Goal: Use online tool/utility: Utilize a website feature to perform a specific function

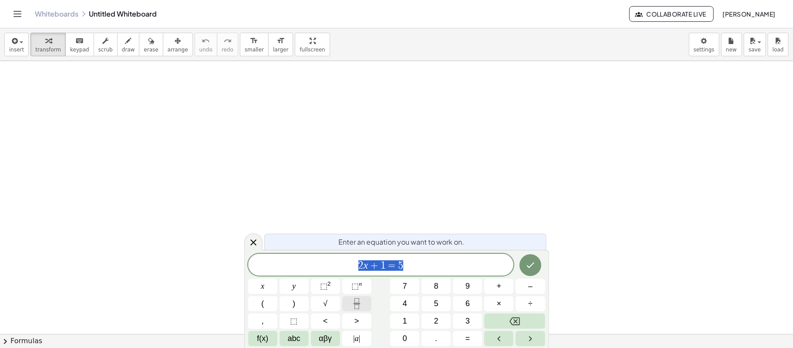
click at [360, 302] on icon "Fraction" at bounding box center [357, 303] width 11 height 11
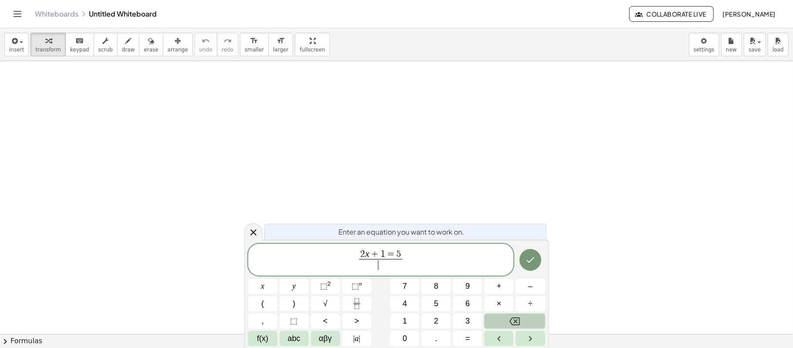
click at [534, 316] on button "Backspace" at bounding box center [515, 320] width 61 height 15
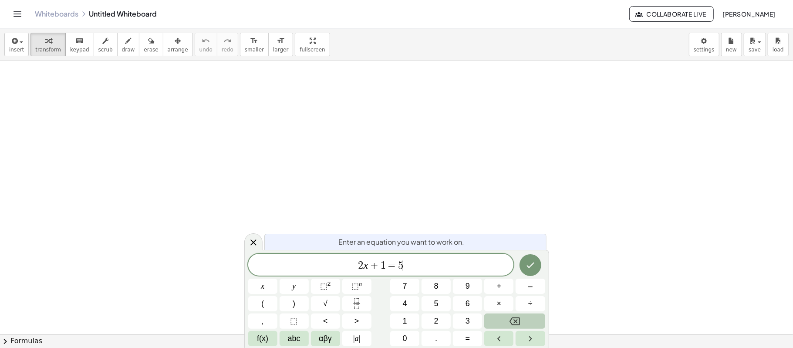
click at [534, 316] on button "Backspace" at bounding box center [515, 320] width 61 height 15
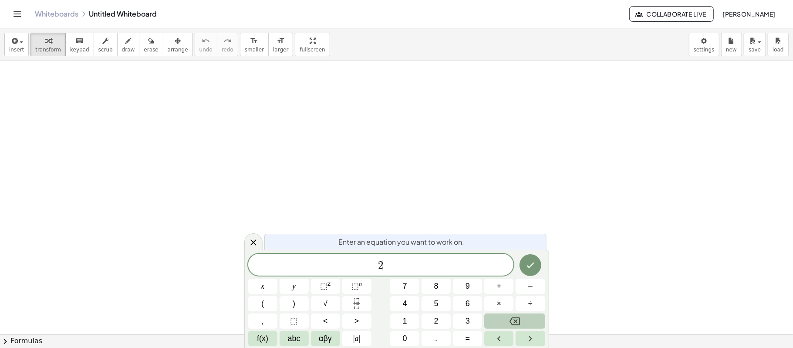
click at [534, 316] on button "Backspace" at bounding box center [515, 320] width 61 height 15
click at [361, 300] on icon "Fraction" at bounding box center [357, 303] width 11 height 11
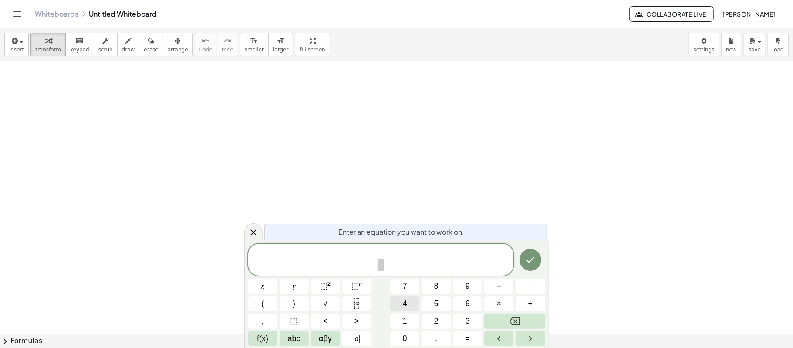
click at [400, 302] on button "4" at bounding box center [404, 303] width 29 height 15
click at [382, 265] on span at bounding box center [381, 265] width 7 height 12
click at [433, 323] on button "2" at bounding box center [436, 320] width 29 height 15
click at [511, 321] on icon "Backspace" at bounding box center [515, 321] width 10 height 8
click at [332, 284] on button "⬚ 2" at bounding box center [325, 285] width 29 height 15
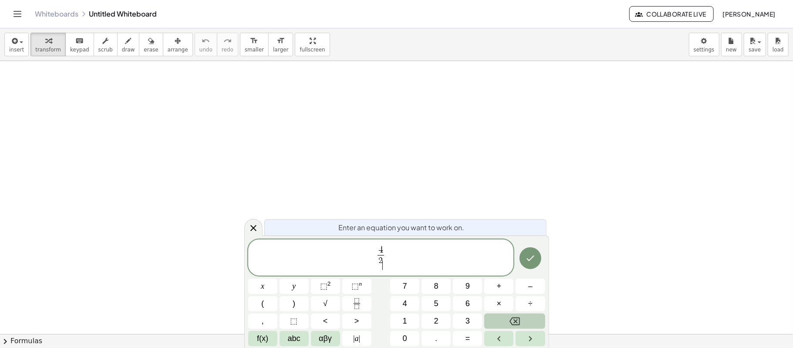
click at [515, 321] on icon "Backspace" at bounding box center [515, 321] width 10 height 8
click at [422, 323] on button "2" at bounding box center [436, 320] width 29 height 15
click at [298, 321] on button "⬚" at bounding box center [294, 320] width 29 height 15
click at [505, 319] on button "Backspace" at bounding box center [515, 320] width 61 height 15
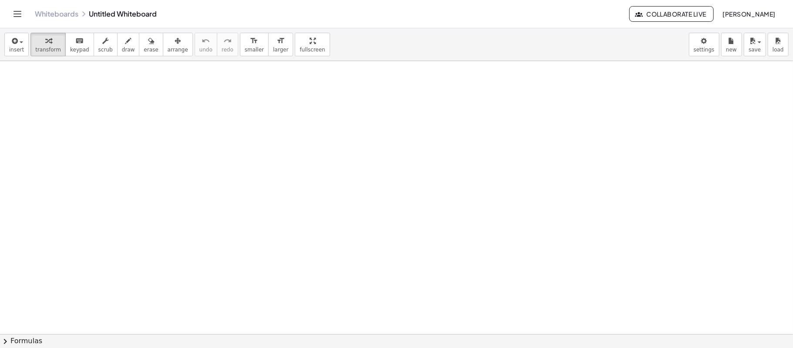
click at [452, 335] on button "chevron_right Formulas" at bounding box center [396, 341] width 793 height 14
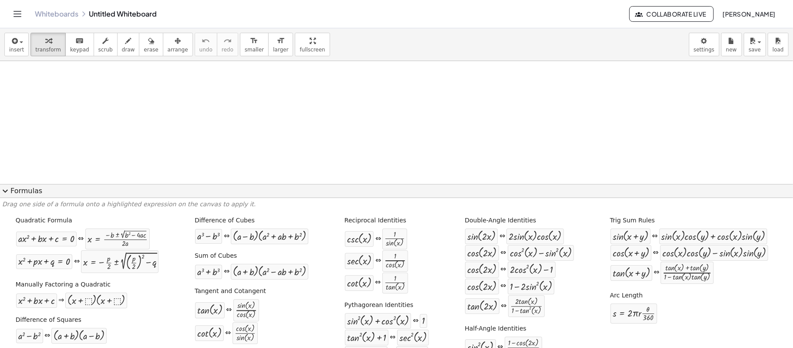
click at [385, 260] on div "sec ( , x ) ⇔ · 1 · cos ( , x )" at bounding box center [387, 261] width 85 height 22
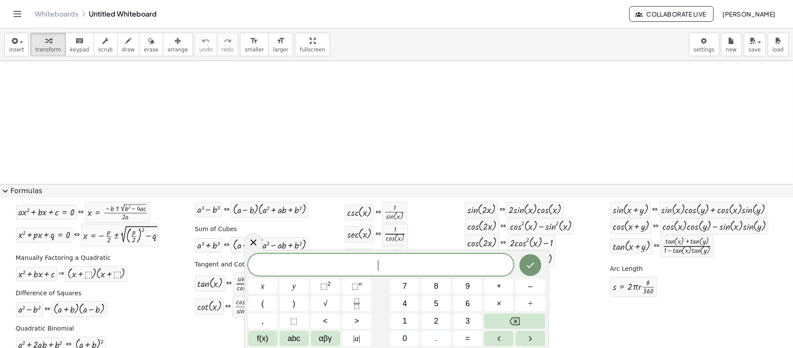
scroll to position [39, 0]
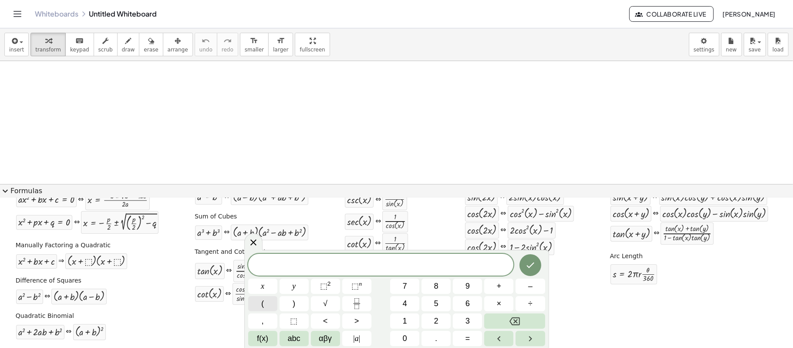
click at [274, 304] on button "(" at bounding box center [262, 303] width 29 height 15
click at [356, 307] on icon "Fraction" at bounding box center [357, 303] width 11 height 11
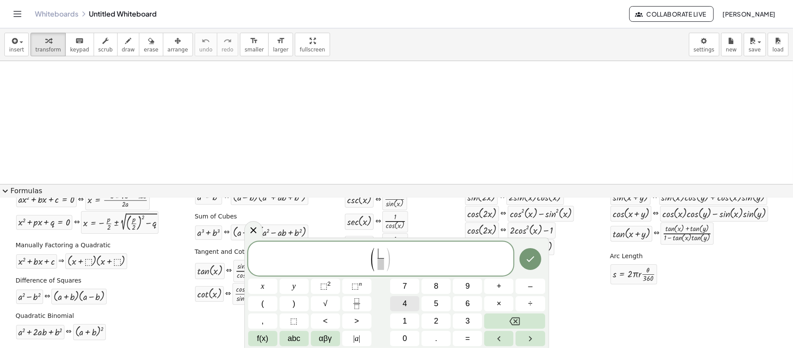
click at [397, 302] on button "4" at bounding box center [404, 303] width 29 height 15
click at [394, 256] on span "( 4 ​ ) ​" at bounding box center [381, 259] width 266 height 25
click at [363, 286] on button "⬚ n" at bounding box center [356, 285] width 29 height 15
click at [444, 316] on button "2" at bounding box center [436, 320] width 29 height 15
click at [362, 283] on button "⬚ n" at bounding box center [356, 285] width 29 height 15
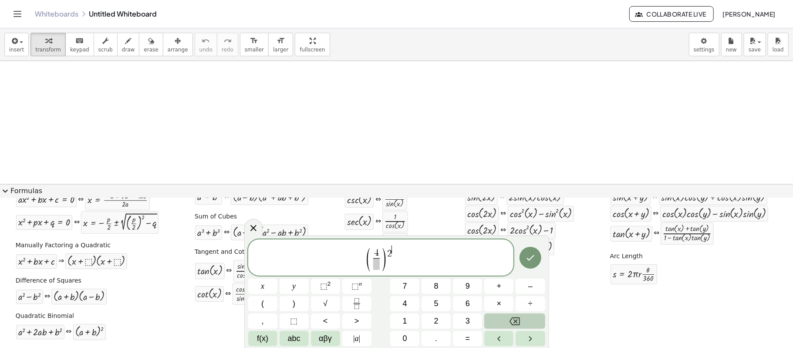
click at [507, 316] on button "Backspace" at bounding box center [515, 320] width 61 height 15
click at [361, 286] on sup "n" at bounding box center [360, 283] width 3 height 7
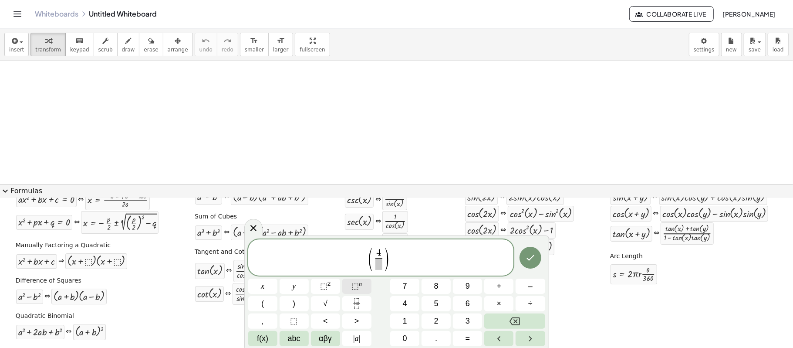
click at [361, 286] on sup "n" at bounding box center [360, 283] width 3 height 7
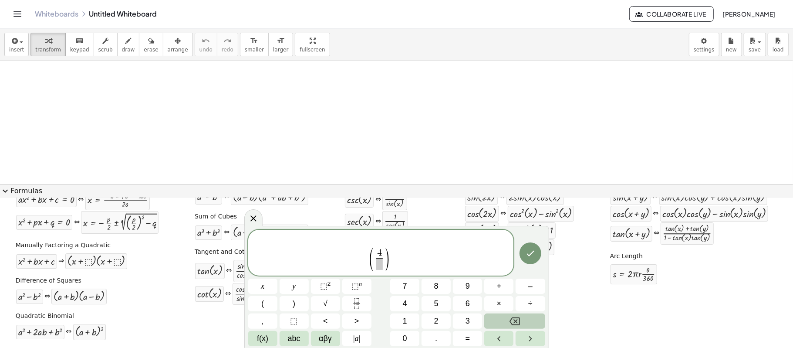
click at [497, 319] on button "Backspace" at bounding box center [515, 320] width 61 height 15
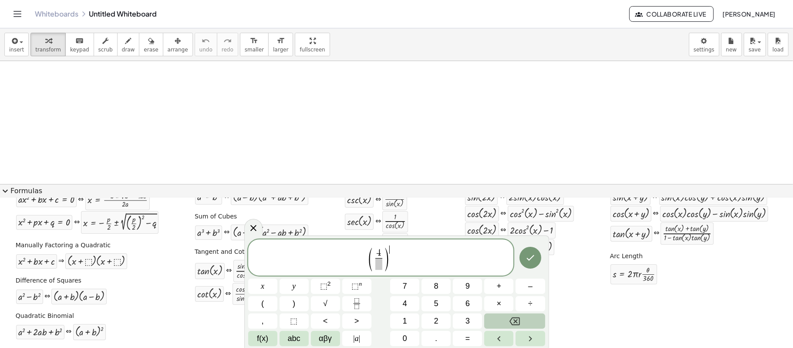
click at [497, 319] on button "Backspace" at bounding box center [515, 320] width 61 height 15
click at [405, 257] on span "( 4 ​ ​ )" at bounding box center [381, 259] width 266 height 25
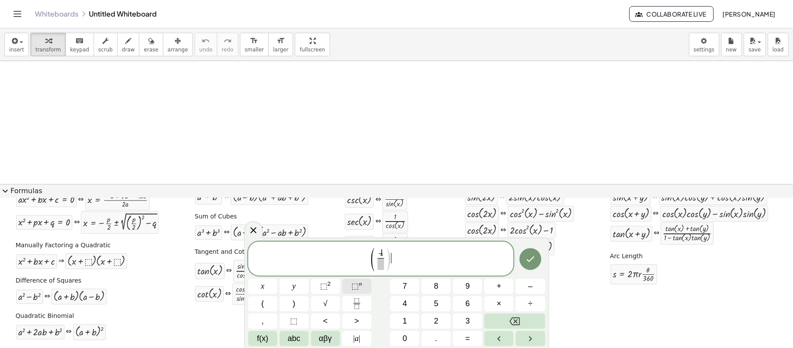
click at [356, 286] on span "⬚" at bounding box center [355, 285] width 7 height 9
click at [443, 318] on button "2" at bounding box center [436, 320] width 29 height 15
click at [504, 283] on button "+" at bounding box center [499, 285] width 29 height 15
click at [329, 302] on button "√" at bounding box center [325, 303] width 29 height 15
click at [436, 322] on span "2" at bounding box center [436, 321] width 4 height 12
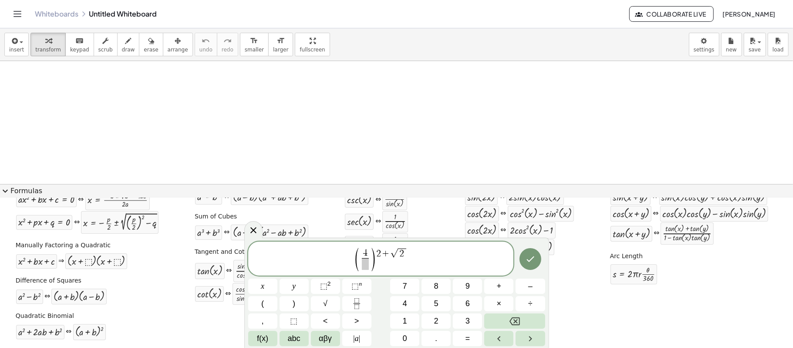
click at [363, 267] on span at bounding box center [365, 264] width 7 height 12
click at [431, 315] on button "2" at bounding box center [436, 320] width 29 height 15
click at [352, 288] on span "⬚" at bounding box center [355, 285] width 7 height 9
click at [335, 300] on button "√" at bounding box center [325, 303] width 29 height 15
click at [439, 319] on button "2" at bounding box center [436, 320] width 29 height 15
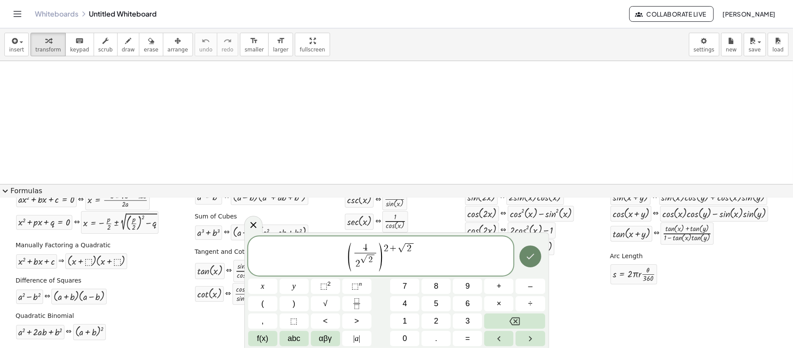
click at [528, 255] on icon "Done" at bounding box center [530, 256] width 10 height 10
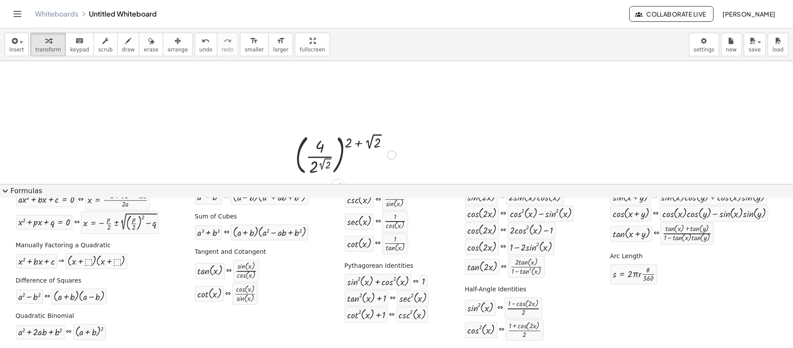
scroll to position [58, 0]
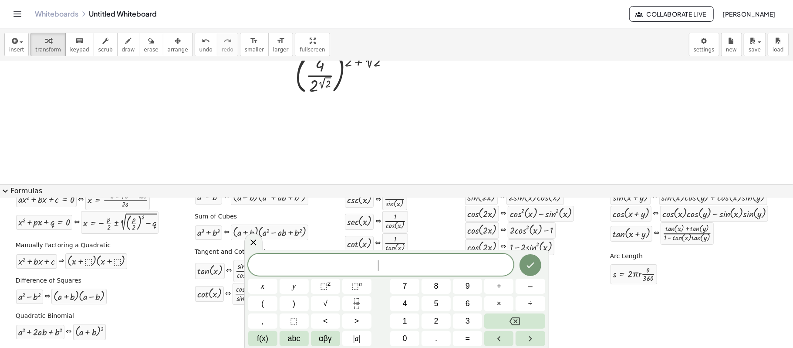
scroll to position [16, 0]
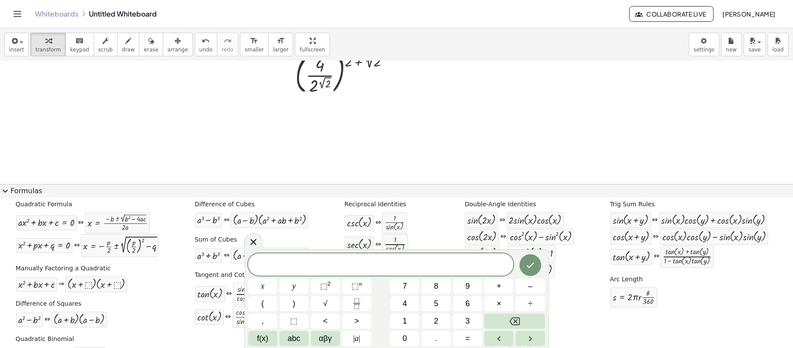
click at [16, 193] on button "expand_more Formulas" at bounding box center [396, 191] width 793 height 14
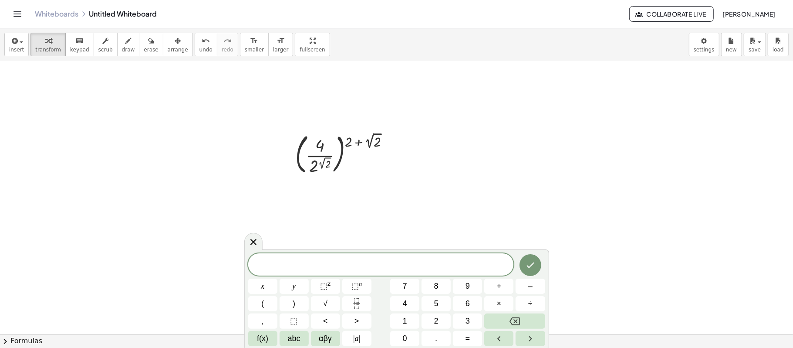
scroll to position [0, 0]
click at [318, 145] on div at bounding box center [346, 154] width 110 height 47
click at [387, 157] on div at bounding box center [392, 155] width 10 height 10
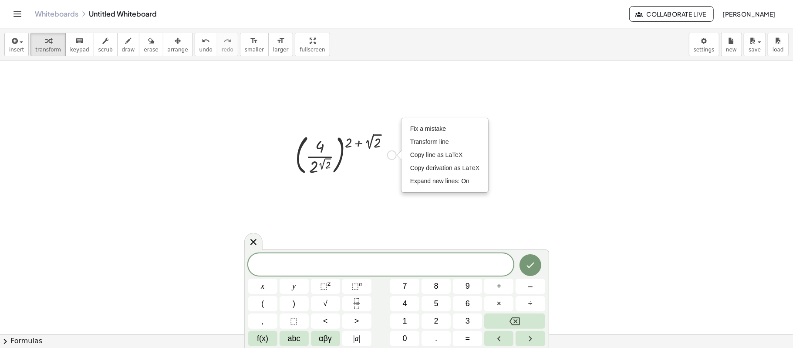
click at [329, 146] on div at bounding box center [346, 154] width 110 height 47
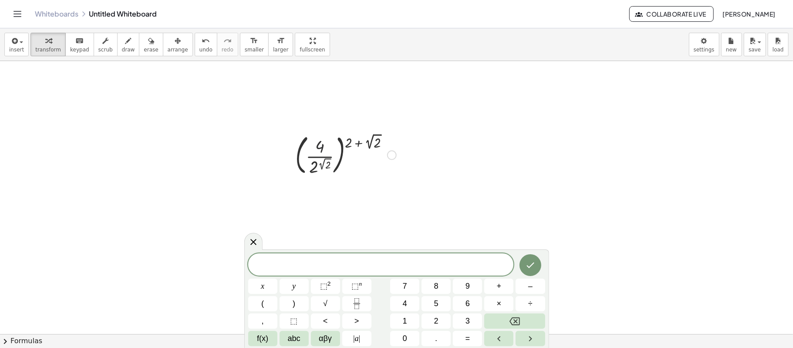
click at [320, 146] on div at bounding box center [346, 154] width 110 height 47
click at [255, 241] on icon at bounding box center [253, 242] width 10 height 10
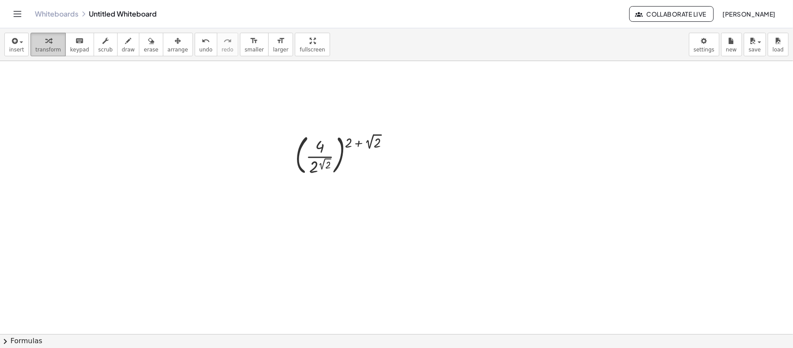
click at [47, 41] on icon "button" at bounding box center [48, 41] width 6 height 10
click at [374, 142] on div at bounding box center [346, 154] width 110 height 47
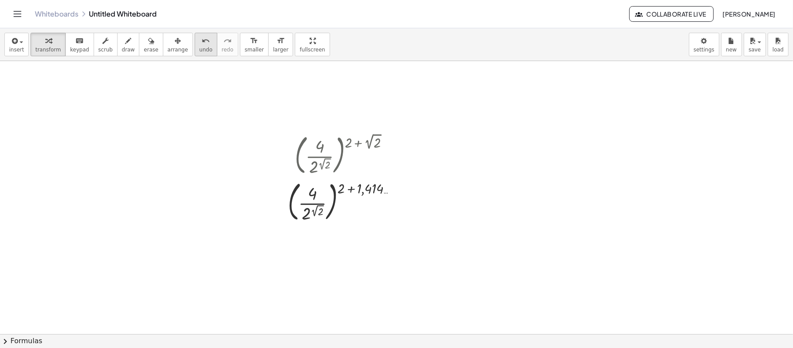
click at [195, 34] on button "undo undo" at bounding box center [206, 45] width 23 height 24
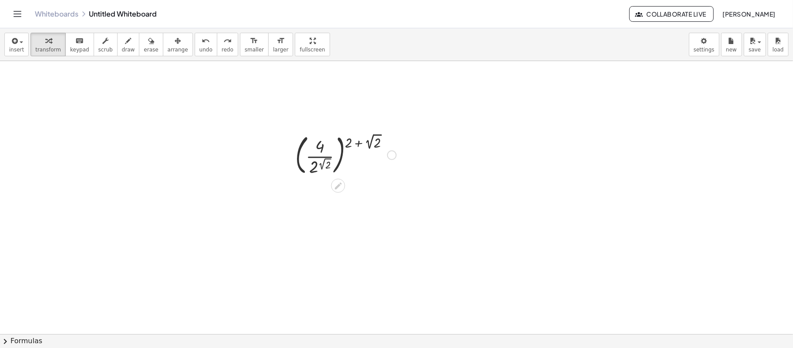
click at [323, 147] on div at bounding box center [346, 154] width 110 height 47
click at [322, 147] on div at bounding box center [346, 154] width 110 height 47
click at [316, 157] on div at bounding box center [346, 154] width 110 height 47
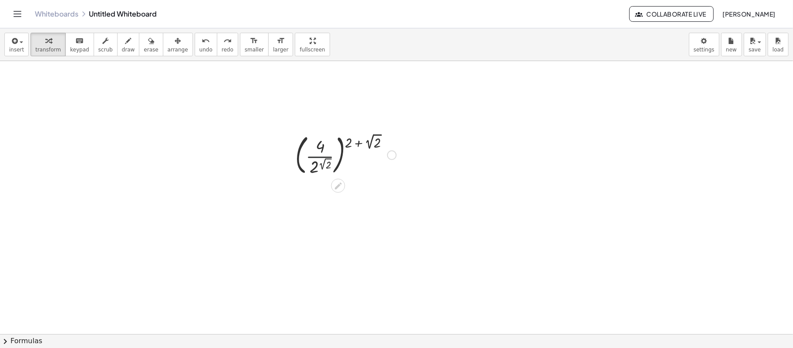
click at [316, 157] on div at bounding box center [346, 154] width 110 height 47
click at [339, 187] on icon at bounding box center [338, 185] width 9 height 9
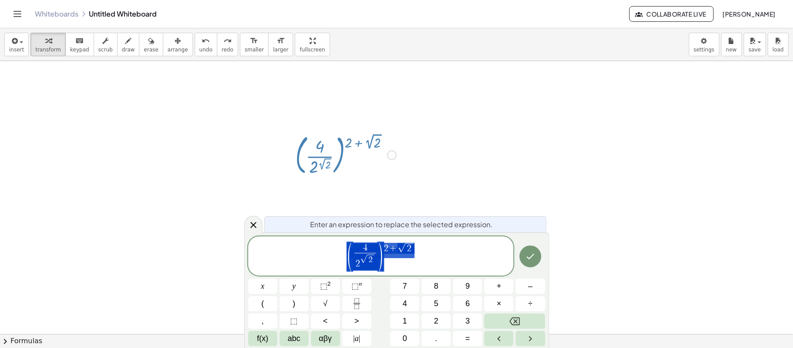
click at [403, 179] on div "( · 4 · 2 ( 2 √ 2 ) ) ( + 2 + 2 √ 2 )" at bounding box center [396, 333] width 793 height 545
click at [429, 191] on div at bounding box center [396, 333] width 793 height 545
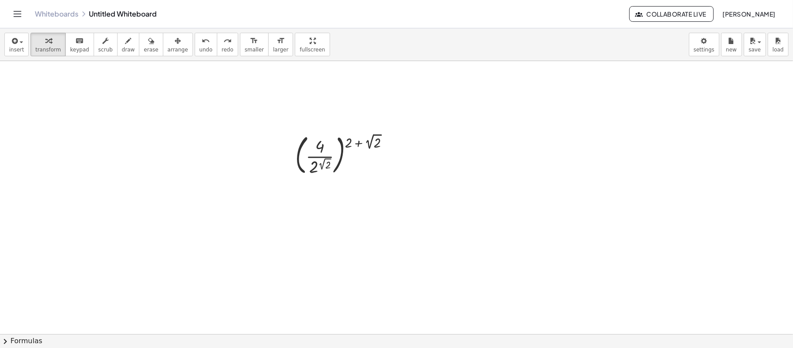
click at [357, 247] on div at bounding box center [396, 333] width 793 height 545
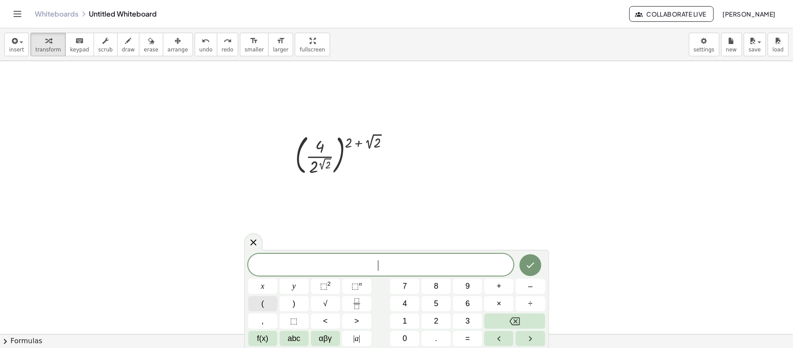
click at [266, 300] on button "(" at bounding box center [262, 303] width 29 height 15
click at [352, 298] on icon "Fraction" at bounding box center [357, 303] width 11 height 11
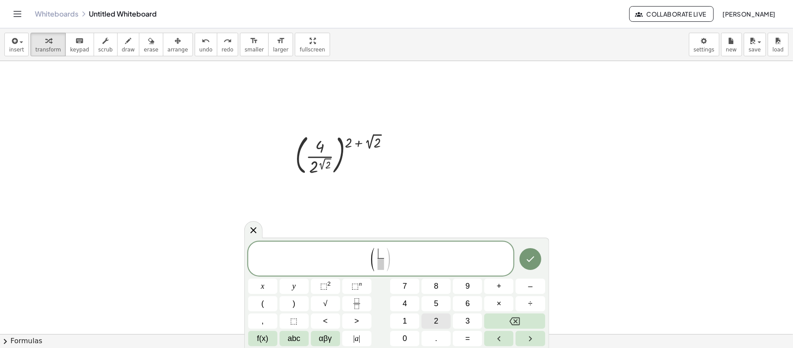
click at [428, 322] on button "2" at bounding box center [436, 320] width 29 height 15
click at [333, 284] on button "⬚ 2" at bounding box center [325, 285] width 29 height 15
click at [382, 267] on span at bounding box center [381, 264] width 11 height 12
click at [430, 318] on button "2" at bounding box center [436, 320] width 29 height 15
click at [354, 285] on span "⬚" at bounding box center [355, 285] width 7 height 9
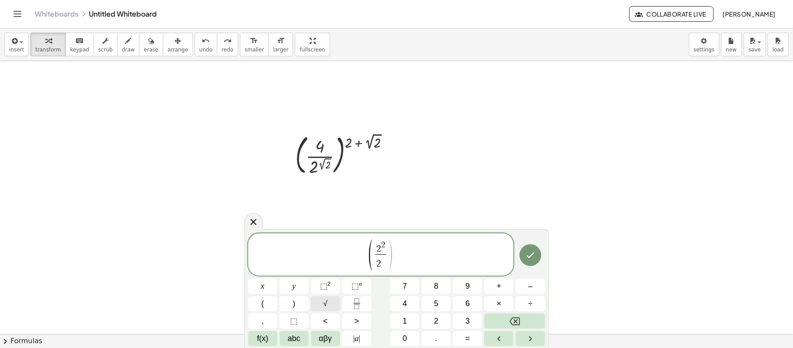
click at [326, 297] on button "√" at bounding box center [325, 303] width 29 height 15
click at [448, 320] on button "2" at bounding box center [436, 320] width 29 height 15
click at [406, 251] on span "( 2 2 2 √ 2 ​ ​ )" at bounding box center [381, 254] width 266 height 34
click at [363, 287] on button "⬚ n" at bounding box center [356, 285] width 29 height 15
click at [435, 320] on span "2" at bounding box center [436, 321] width 4 height 12
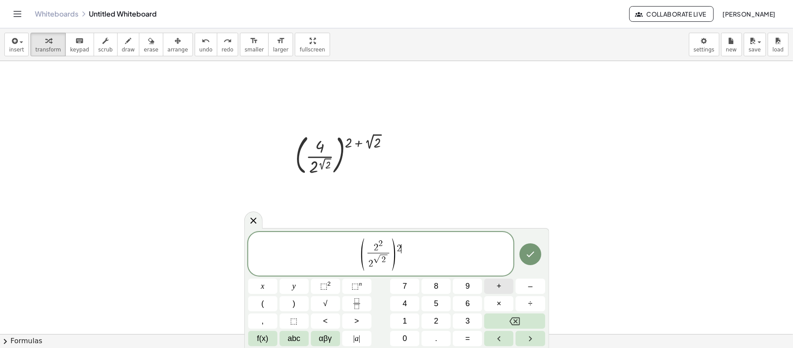
click at [499, 288] on span "+" at bounding box center [499, 286] width 5 height 12
click at [326, 300] on span "√" at bounding box center [325, 304] width 4 height 12
click at [435, 319] on span "2" at bounding box center [436, 321] width 4 height 12
click at [278, 278] on div at bounding box center [262, 285] width 29 height 15
click at [530, 253] on icon "Done" at bounding box center [530, 254] width 10 height 10
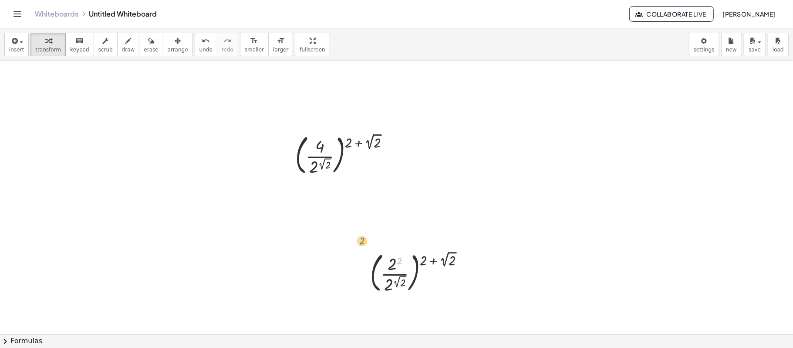
drag, startPoint x: 409, startPoint y: 255, endPoint x: 371, endPoint y: 235, distance: 42.5
click at [371, 235] on div "( · 4 · 2 ( 2 √ 2 ) ) ( + 2 + 2 √ 2 ) 2 ( · 2 2 · 2 ( 2 √ 2 ) ) ( + 2 + 2 √ 2 )" at bounding box center [396, 333] width 793 height 545
drag, startPoint x: 416, startPoint y: 300, endPoint x: 350, endPoint y: 248, distance: 83.4
click at [268, 225] on div "( · 4 · 2 ( 2 √ 2 ) ) ( + 2 + 2 √ 2 ) ( · 2 2 · 2 ( 2 √ 2 ) ) ( + 2 + 2 √ 2 )" at bounding box center [396, 333] width 793 height 545
click at [429, 276] on div at bounding box center [421, 271] width 110 height 47
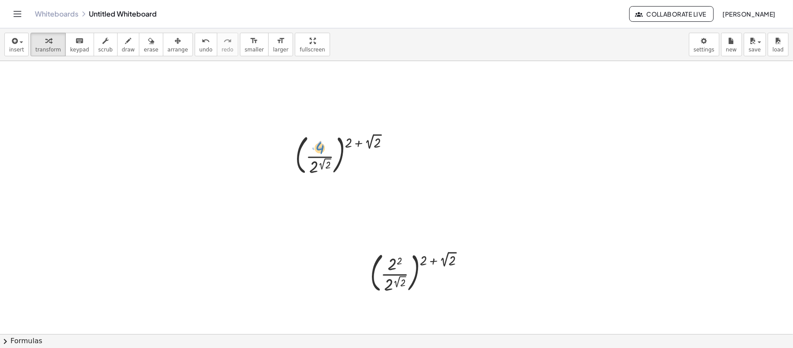
click at [316, 150] on div at bounding box center [346, 154] width 110 height 47
click at [319, 145] on div at bounding box center [346, 154] width 110 height 47
drag, startPoint x: 319, startPoint y: 145, endPoint x: 235, endPoint y: 268, distance: 148.3
click at [235, 268] on div at bounding box center [396, 333] width 793 height 545
click at [168, 49] on span "arrange" at bounding box center [178, 50] width 20 height 6
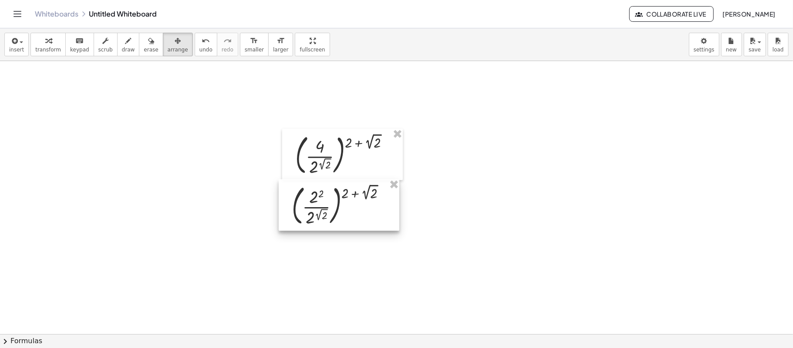
drag, startPoint x: 438, startPoint y: 281, endPoint x: 360, endPoint y: 213, distance: 103.8
click at [360, 213] on div at bounding box center [339, 204] width 121 height 51
click at [508, 200] on div at bounding box center [396, 333] width 793 height 545
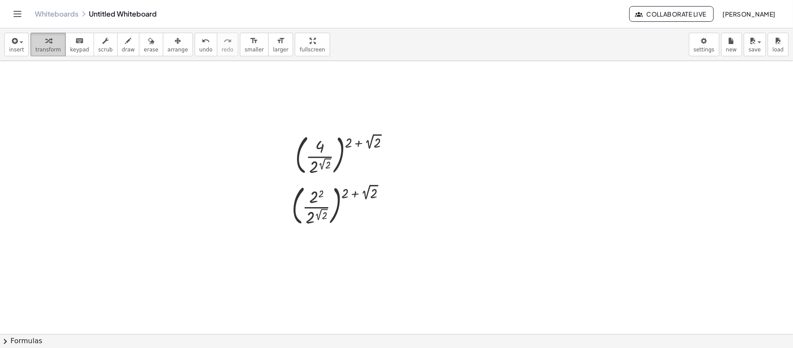
click at [37, 49] on span "transform" at bounding box center [48, 50] width 26 height 6
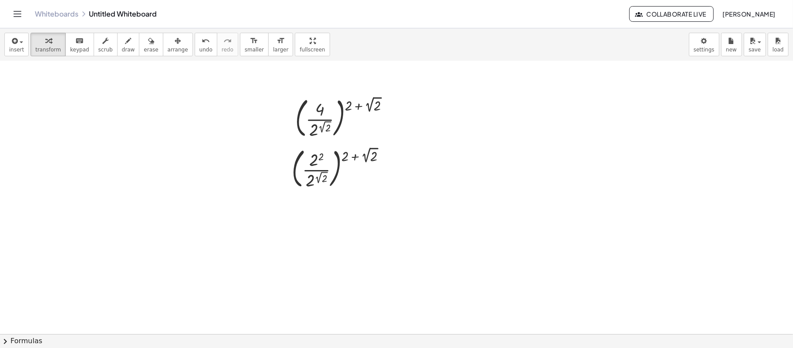
scroll to position [58, 0]
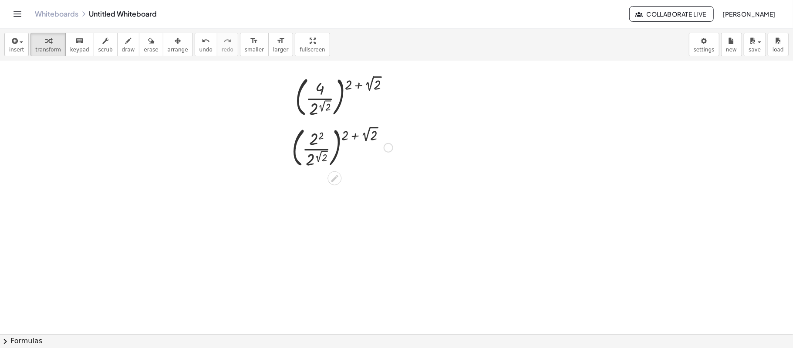
click at [318, 139] on div at bounding box center [343, 146] width 110 height 47
drag, startPoint x: 193, startPoint y: 51, endPoint x: 204, endPoint y: 63, distance: 16.7
click at [200, 51] on span "undo" at bounding box center [206, 50] width 13 height 6
click at [310, 149] on div at bounding box center [343, 146] width 110 height 47
click at [345, 186] on div at bounding box center [342, 186] width 129 height 32
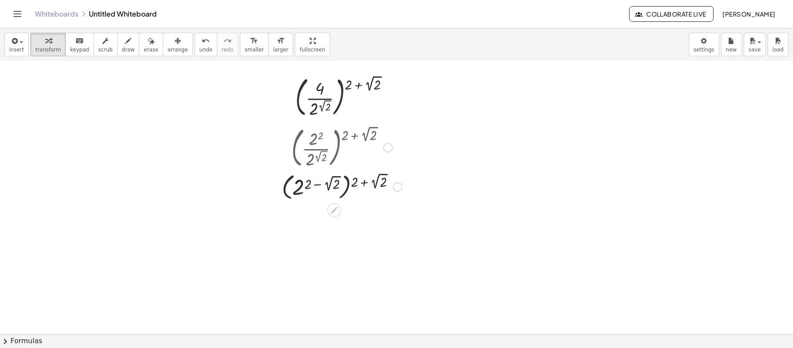
click at [330, 187] on div at bounding box center [342, 186] width 129 height 32
click at [197, 46] on button "undo undo" at bounding box center [206, 45] width 23 height 24
click at [352, 248] on div at bounding box center [396, 275] width 793 height 545
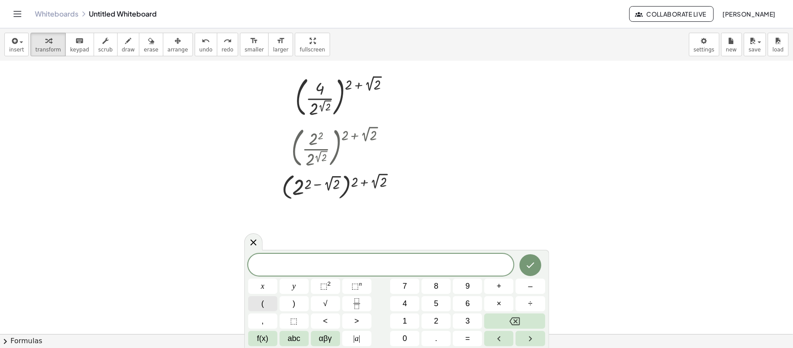
click at [271, 299] on button "(" at bounding box center [262, 303] width 29 height 15
click at [436, 319] on span "2" at bounding box center [436, 321] width 4 height 12
click at [300, 301] on button ")" at bounding box center [294, 303] width 29 height 15
click at [349, 289] on button "⬚ n" at bounding box center [356, 285] width 29 height 15
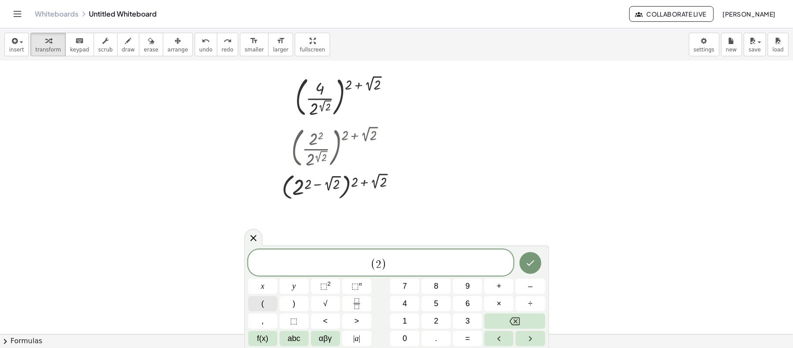
click at [267, 304] on button "(" at bounding box center [262, 303] width 29 height 15
click at [437, 324] on span "2" at bounding box center [436, 321] width 4 height 12
click at [529, 291] on span "–" at bounding box center [531, 286] width 4 height 12
click at [328, 300] on button "√" at bounding box center [325, 303] width 29 height 15
click at [436, 318] on span "2" at bounding box center [436, 321] width 4 height 12
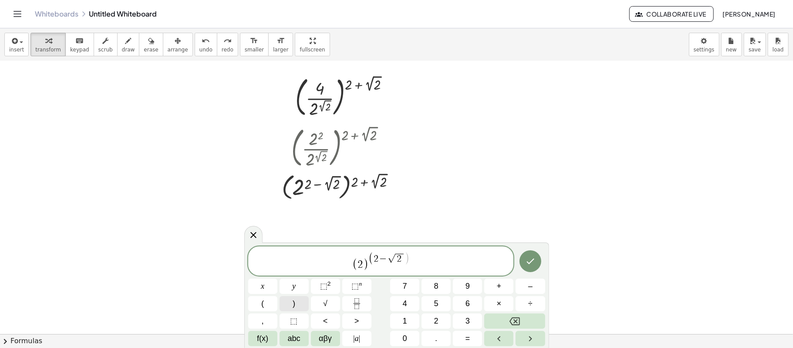
click at [295, 307] on span ")" at bounding box center [294, 304] width 3 height 12
click at [531, 320] on button "Backspace" at bounding box center [515, 320] width 61 height 15
click at [297, 305] on button ")" at bounding box center [294, 303] width 29 height 15
click at [267, 307] on button "(" at bounding box center [262, 303] width 29 height 15
click at [426, 321] on button "2" at bounding box center [436, 320] width 29 height 15
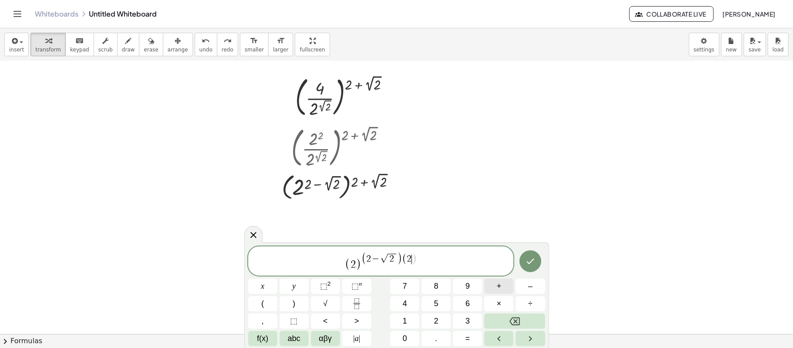
click at [490, 288] on button "+" at bounding box center [499, 285] width 29 height 15
click at [326, 299] on span "√" at bounding box center [325, 304] width 4 height 12
click at [434, 318] on span "2" at bounding box center [436, 321] width 4 height 12
click at [302, 300] on button ")" at bounding box center [294, 303] width 29 height 15
click at [278, 278] on div at bounding box center [262, 285] width 29 height 15
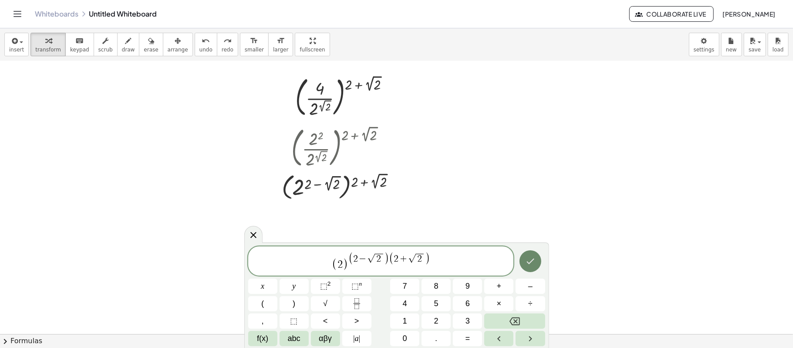
click at [534, 261] on icon "Done" at bounding box center [530, 261] width 10 height 10
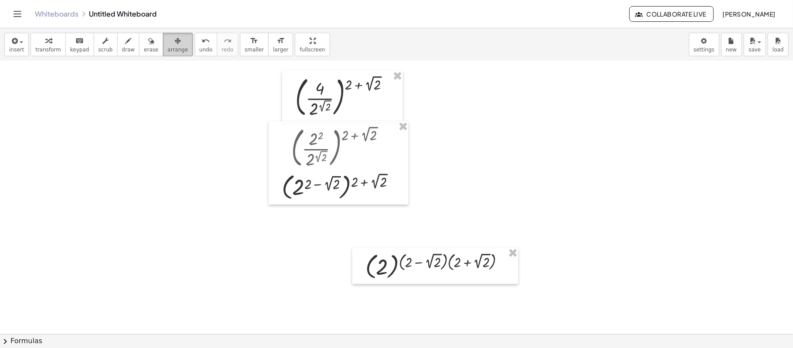
click at [168, 44] on div "button" at bounding box center [178, 40] width 20 height 10
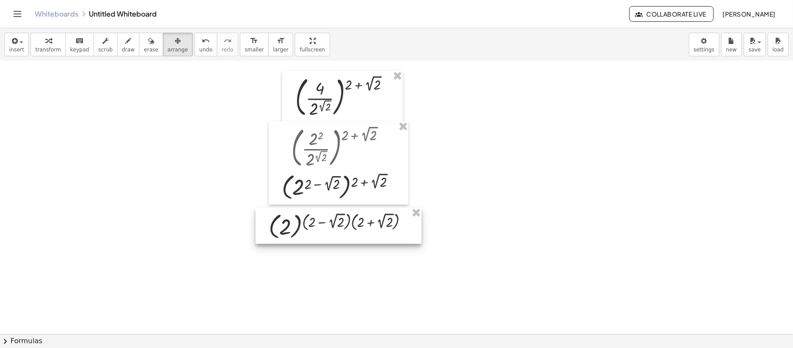
drag, startPoint x: 441, startPoint y: 280, endPoint x: 344, endPoint y: 240, distance: 104.7
click at [344, 240] on div at bounding box center [339, 225] width 166 height 36
click at [506, 206] on div at bounding box center [396, 275] width 793 height 545
click at [45, 45] on icon "button" at bounding box center [48, 41] width 6 height 10
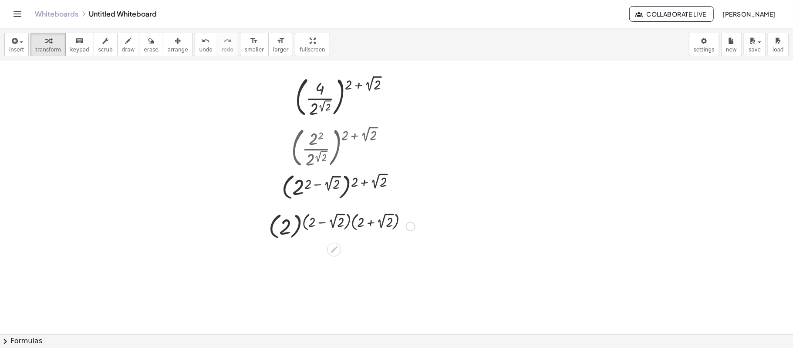
click at [350, 223] on div at bounding box center [341, 226] width 155 height 32
click at [350, 222] on div at bounding box center [341, 226] width 155 height 32
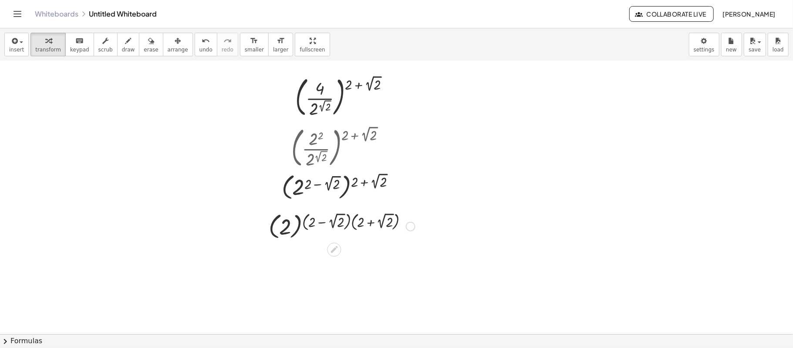
click at [352, 222] on div at bounding box center [341, 226] width 155 height 32
click at [353, 222] on div at bounding box center [342, 226] width 192 height 32
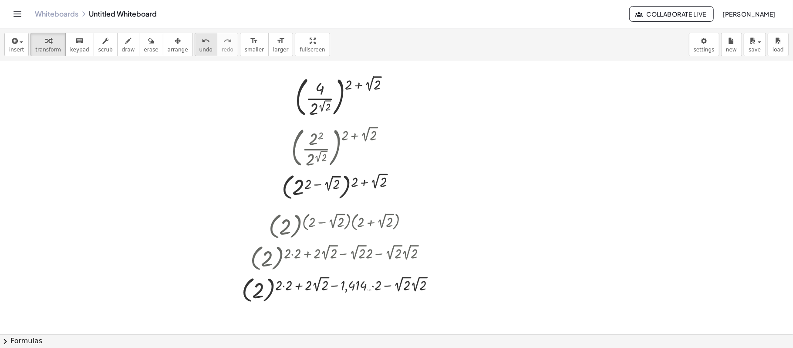
click at [200, 44] on div "undo" at bounding box center [206, 40] width 13 height 10
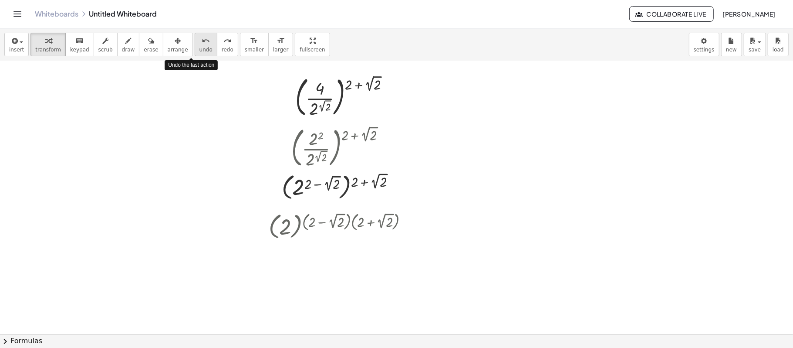
click at [200, 44] on div "undo" at bounding box center [206, 40] width 13 height 10
click at [350, 220] on div at bounding box center [341, 226] width 155 height 32
click at [349, 221] on div at bounding box center [341, 226] width 155 height 32
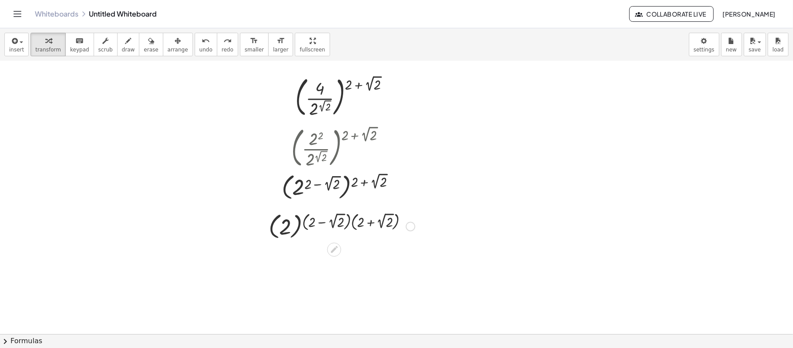
click at [349, 221] on div at bounding box center [341, 226] width 155 height 32
click at [352, 220] on div at bounding box center [341, 226] width 155 height 32
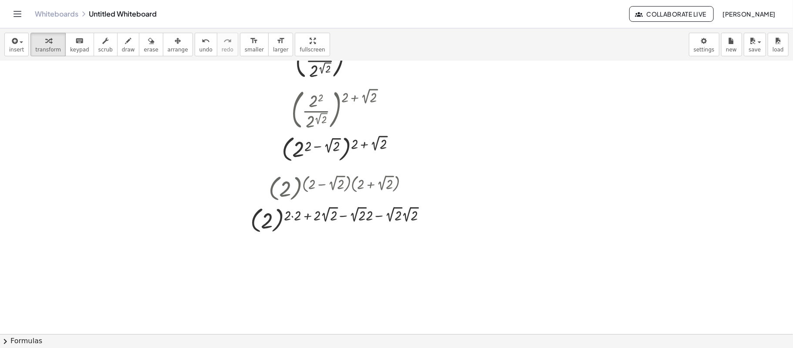
scroll to position [116, 0]
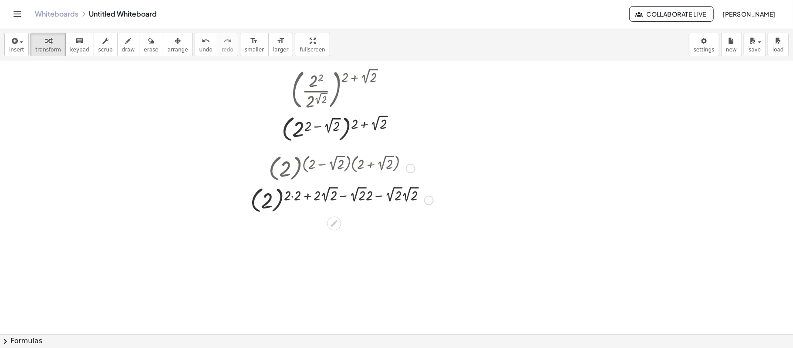
click at [279, 190] on div at bounding box center [342, 199] width 192 height 32
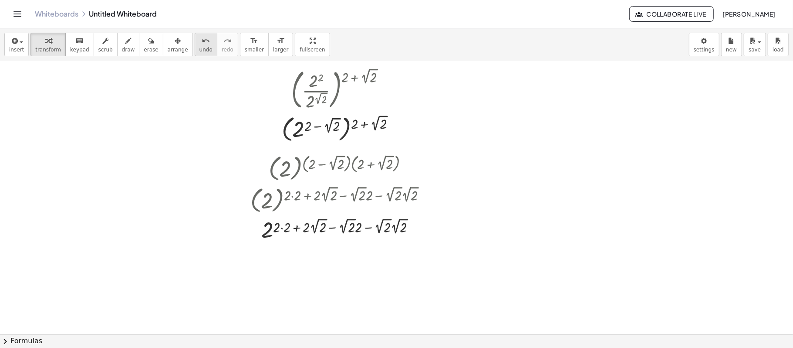
click at [200, 47] on span "undo" at bounding box center [206, 50] width 13 height 6
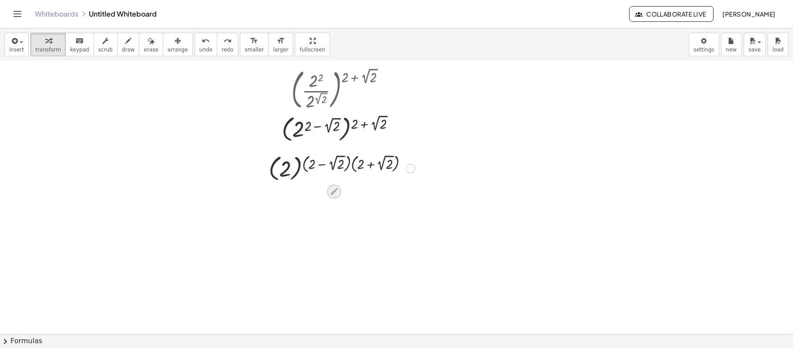
click at [332, 193] on icon at bounding box center [334, 191] width 7 height 7
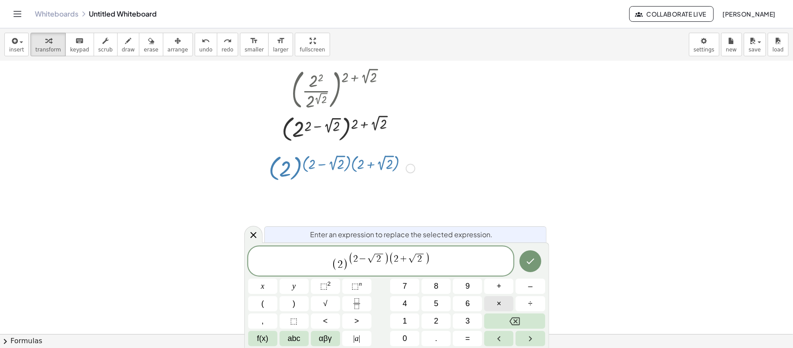
click at [508, 301] on button "×" at bounding box center [499, 303] width 29 height 15
click at [524, 263] on button "Done" at bounding box center [531, 261] width 22 height 22
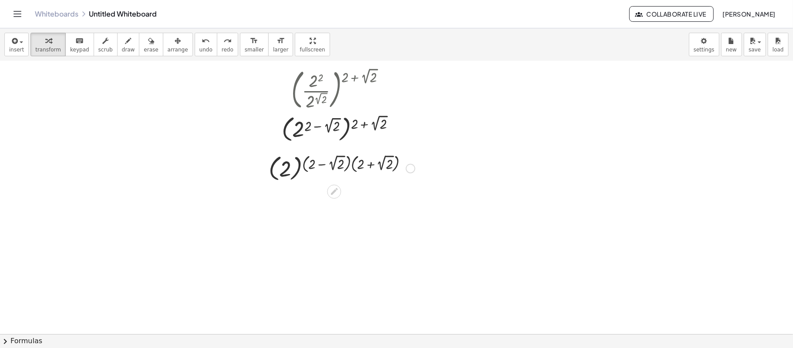
click at [350, 158] on div at bounding box center [341, 168] width 155 height 32
click at [352, 159] on div at bounding box center [341, 168] width 155 height 32
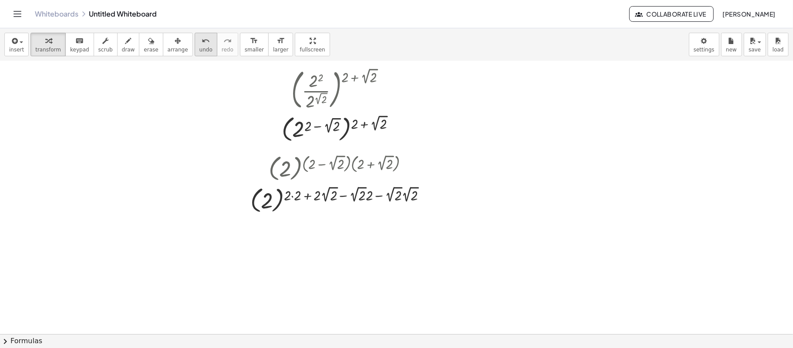
click at [200, 50] on span "undo" at bounding box center [206, 50] width 13 height 6
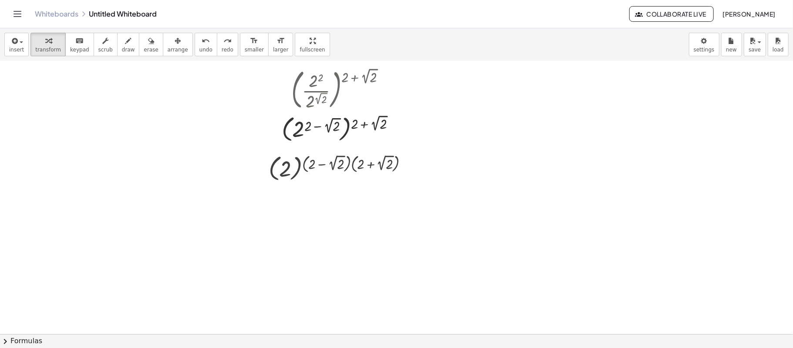
click at [342, 232] on div at bounding box center [396, 217] width 793 height 545
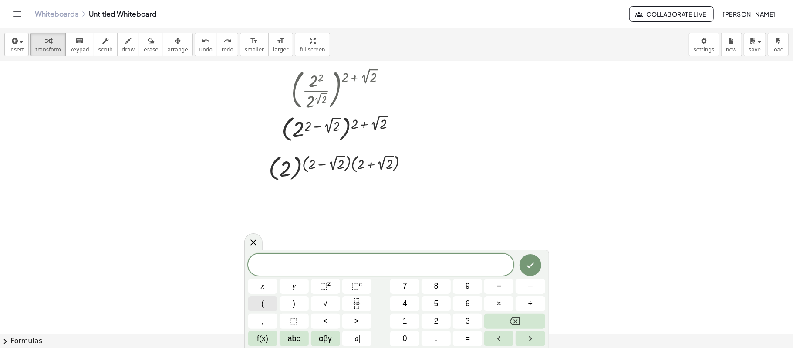
click at [271, 300] on button "(" at bounding box center [262, 303] width 29 height 15
click at [430, 318] on button "2" at bounding box center [436, 320] width 29 height 15
click at [299, 297] on button ")" at bounding box center [294, 303] width 29 height 15
click at [356, 286] on span "⬚" at bounding box center [355, 285] width 7 height 9
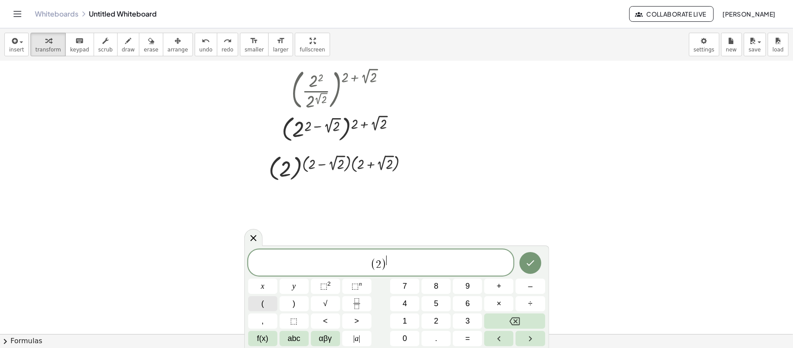
click at [271, 304] on button "(" at bounding box center [262, 303] width 29 height 15
click at [431, 323] on button "2" at bounding box center [436, 320] width 29 height 15
click at [325, 290] on span "⬚ 2" at bounding box center [325, 286] width 11 height 12
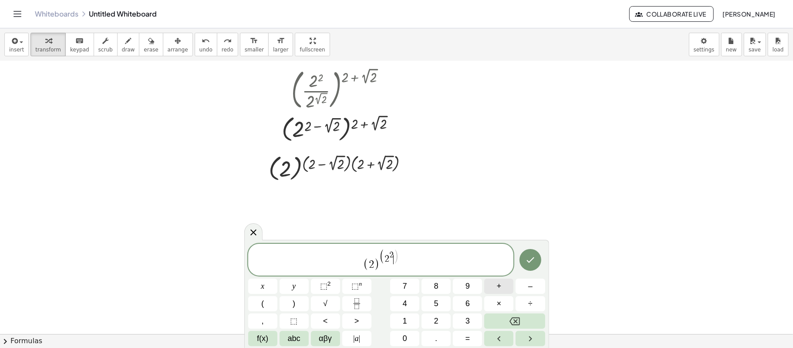
click at [497, 286] on span "+" at bounding box center [499, 286] width 5 height 12
click at [513, 323] on icon "Backspace" at bounding box center [515, 321] width 10 height 10
click at [516, 316] on button "Backspace" at bounding box center [515, 320] width 61 height 15
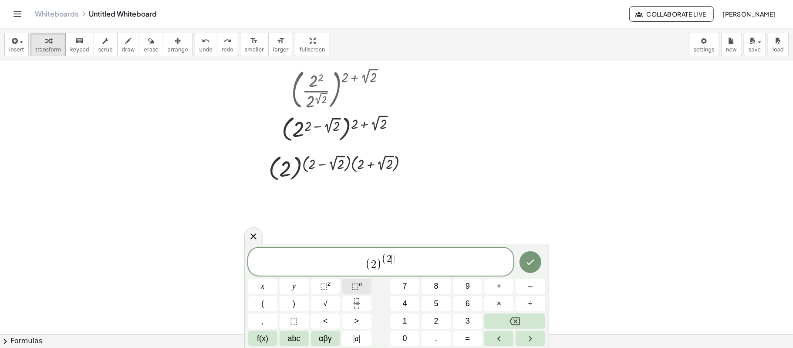
click at [351, 287] on button "⬚ n" at bounding box center [356, 285] width 29 height 15
click at [439, 318] on button "2" at bounding box center [436, 320] width 29 height 15
click at [394, 259] on span ")" at bounding box center [395, 256] width 5 height 15
click at [529, 287] on span "–" at bounding box center [531, 286] width 4 height 12
click at [328, 302] on span "√" at bounding box center [325, 304] width 4 height 12
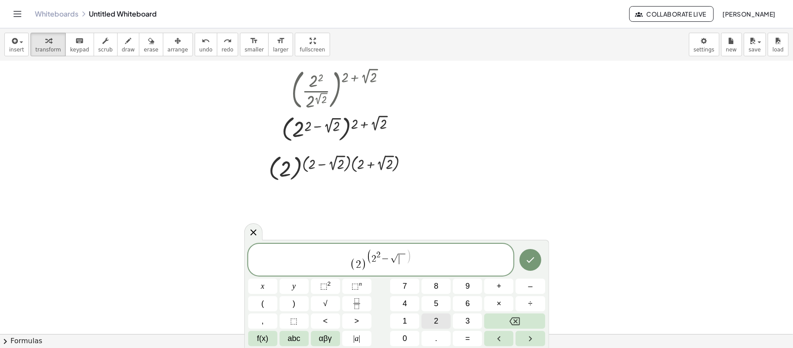
click at [431, 318] on button "2" at bounding box center [436, 320] width 29 height 15
click at [302, 298] on button ")" at bounding box center [294, 303] width 29 height 15
click at [534, 264] on icon "Done" at bounding box center [530, 259] width 10 height 10
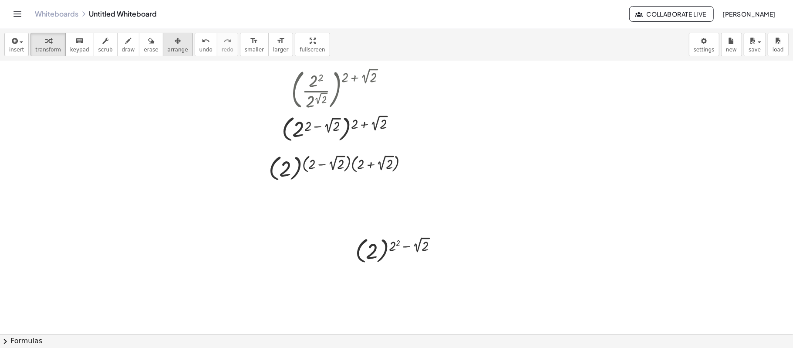
click at [168, 52] on span "arrange" at bounding box center [178, 50] width 20 height 6
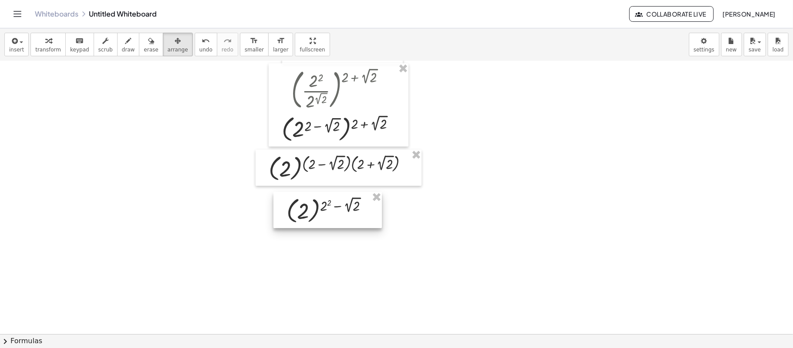
drag, startPoint x: 399, startPoint y: 262, endPoint x: 330, endPoint y: 222, distance: 79.7
click at [330, 222] on div at bounding box center [328, 210] width 108 height 36
click at [414, 226] on div at bounding box center [396, 217] width 793 height 545
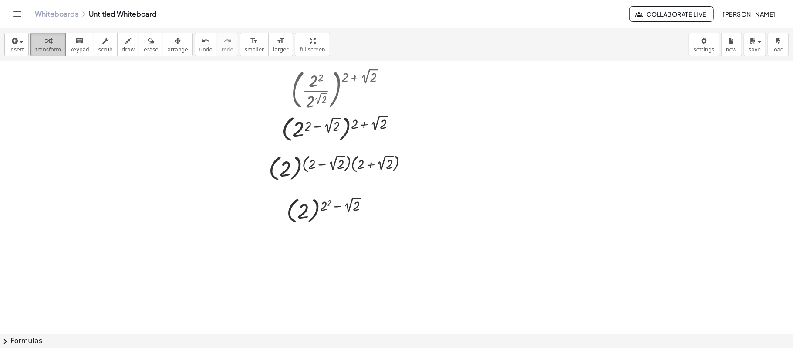
click at [53, 47] on span "transform" at bounding box center [48, 50] width 26 height 6
click at [342, 204] on div at bounding box center [331, 210] width 98 height 32
click at [330, 232] on div at bounding box center [396, 217] width 793 height 545
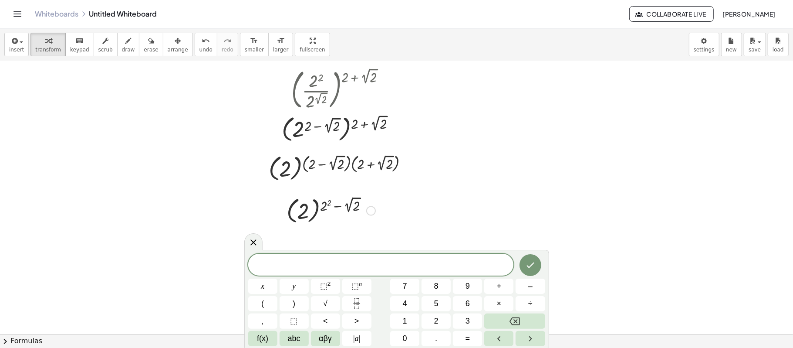
click at [359, 200] on div at bounding box center [331, 210] width 98 height 32
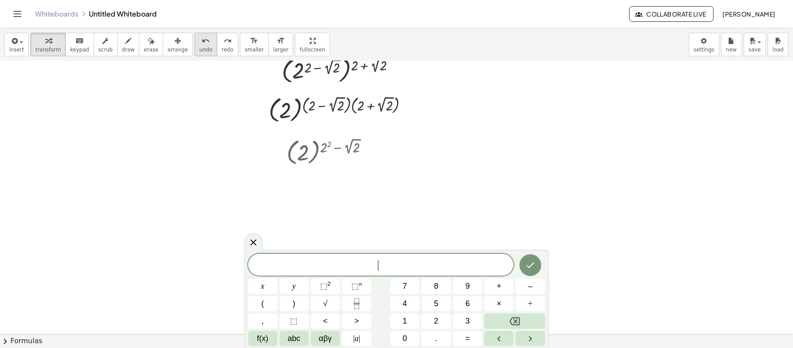
click at [200, 50] on span "undo" at bounding box center [206, 50] width 13 height 6
click at [340, 208] on div at bounding box center [396, 159] width 793 height 545
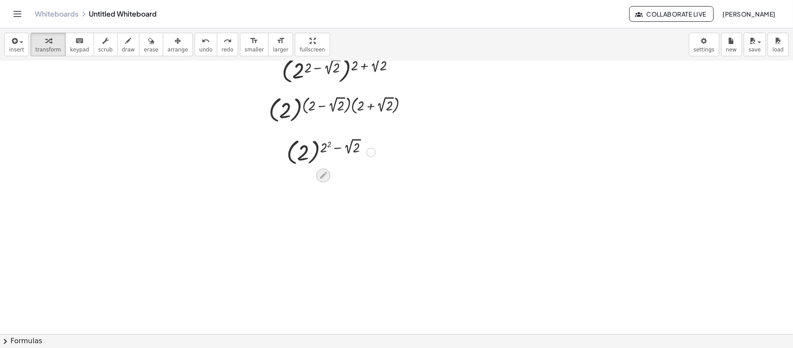
click at [321, 176] on icon at bounding box center [323, 175] width 9 height 9
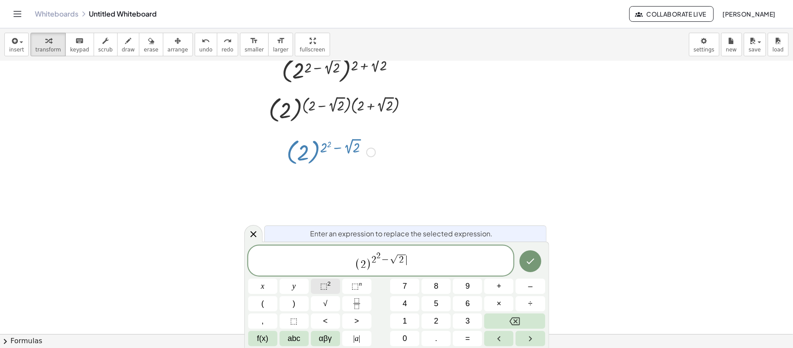
click at [332, 283] on button "⬚ 2" at bounding box center [325, 285] width 29 height 15
click at [387, 263] on span "2 2 − ​ √ 2 2" at bounding box center [389, 258] width 40 height 14
click at [271, 302] on button "(" at bounding box center [262, 303] width 29 height 15
click at [405, 256] on span "2" at bounding box center [407, 255] width 4 height 8
click at [304, 303] on button ")" at bounding box center [294, 303] width 29 height 15
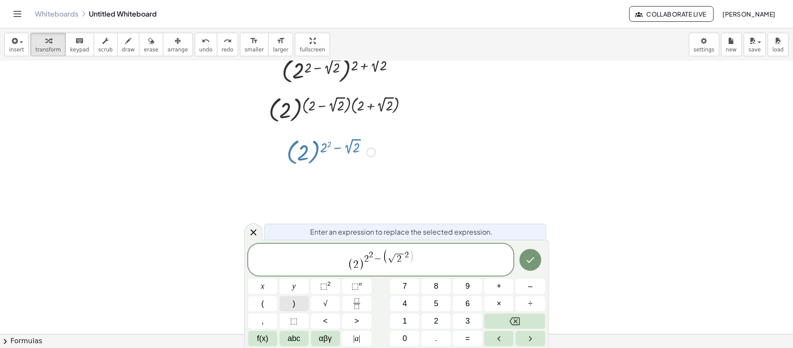
click at [300, 302] on button ")" at bounding box center [294, 303] width 29 height 15
click at [332, 292] on button "⬚ 2" at bounding box center [325, 285] width 29 height 15
click at [408, 255] on span ")" at bounding box center [409, 256] width 5 height 15
click at [421, 259] on span "( 2 ) 2 2 − ( √ 2 ​ ) 2" at bounding box center [381, 261] width 266 height 22
click at [523, 261] on button "Done" at bounding box center [531, 260] width 22 height 22
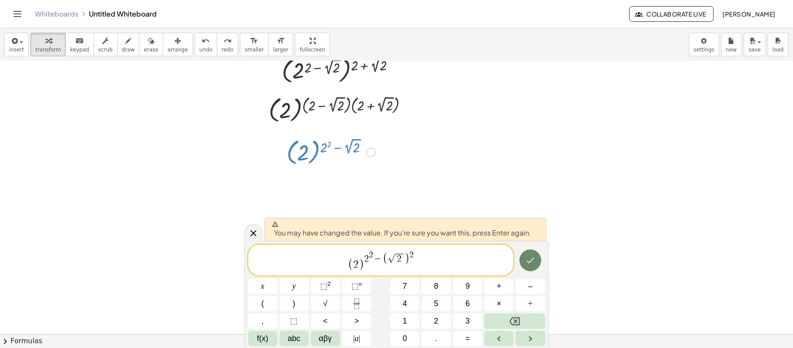
click at [525, 260] on icon "Done" at bounding box center [530, 260] width 10 height 10
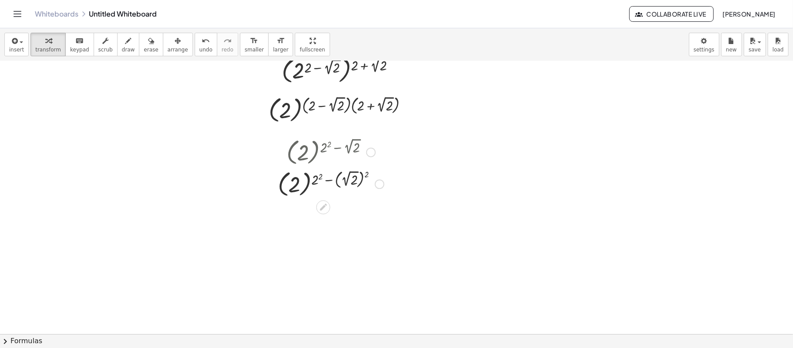
click at [326, 145] on div at bounding box center [331, 152] width 115 height 32
click at [175, 44] on icon "button" at bounding box center [178, 41] width 6 height 10
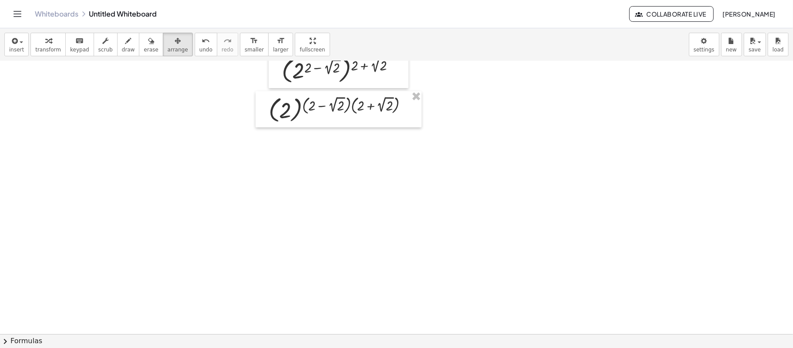
click at [294, 159] on div at bounding box center [396, 159] width 793 height 545
click at [307, 166] on div at bounding box center [396, 159] width 793 height 545
click at [51, 47] on span "transform" at bounding box center [48, 50] width 26 height 6
click at [272, 183] on div at bounding box center [396, 159] width 793 height 545
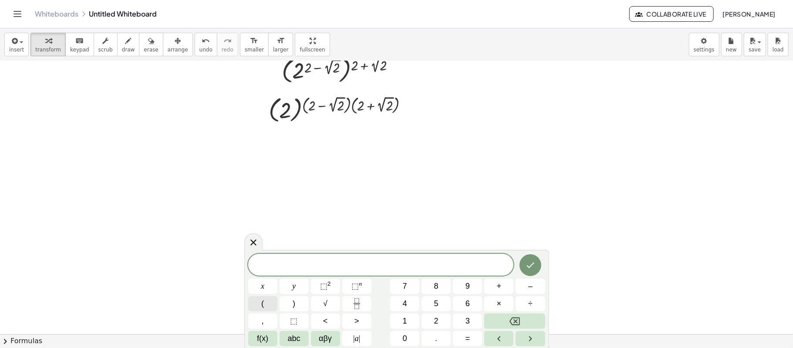
click at [268, 305] on button "(" at bounding box center [262, 303] width 29 height 15
click at [433, 322] on button "2" at bounding box center [436, 320] width 29 height 15
click at [300, 304] on button ")" at bounding box center [294, 303] width 29 height 15
click at [351, 288] on button "⬚ n" at bounding box center [356, 285] width 29 height 15
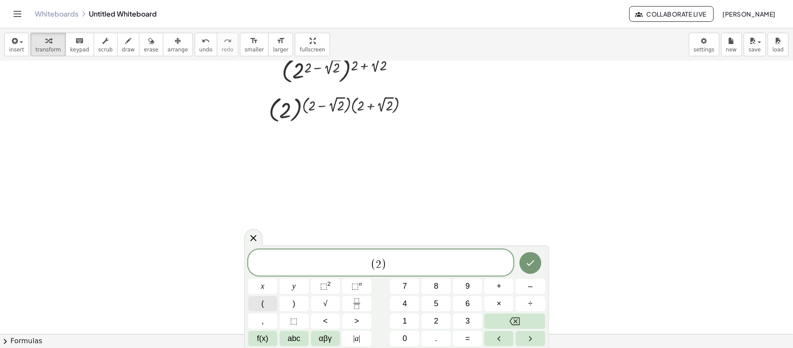
click at [268, 301] on button "(" at bounding box center [262, 303] width 29 height 15
click at [435, 315] on span "2" at bounding box center [436, 321] width 4 height 12
click at [332, 282] on button "⬚ 2" at bounding box center [325, 285] width 29 height 15
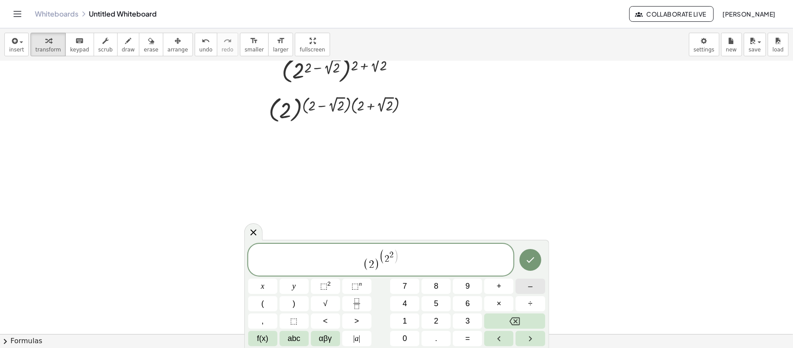
click at [532, 288] on span "–" at bounding box center [531, 286] width 4 height 12
click at [262, 298] on span "(" at bounding box center [262, 304] width 3 height 12
click at [330, 300] on button "√" at bounding box center [325, 303] width 29 height 15
click at [438, 315] on span "2" at bounding box center [436, 321] width 4 height 12
click at [304, 300] on button ")" at bounding box center [294, 303] width 29 height 15
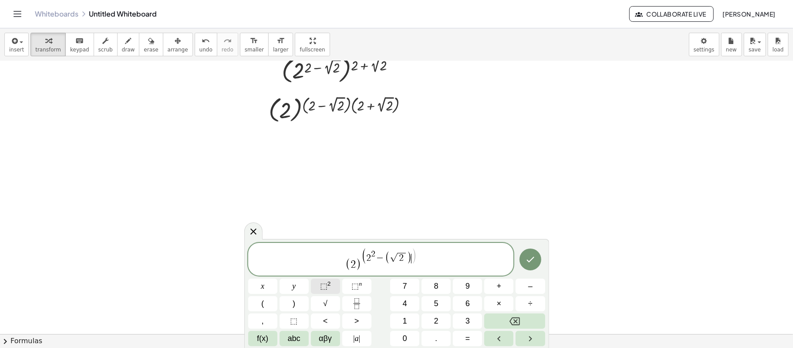
click at [330, 282] on sup "2" at bounding box center [329, 283] width 3 height 7
click at [304, 306] on button ")" at bounding box center [294, 303] width 29 height 15
click at [532, 254] on icon "Done" at bounding box center [530, 259] width 10 height 10
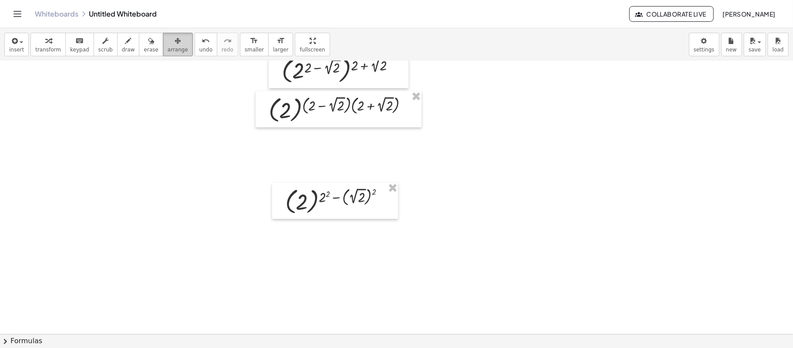
click at [168, 47] on span "arrange" at bounding box center [178, 50] width 20 height 6
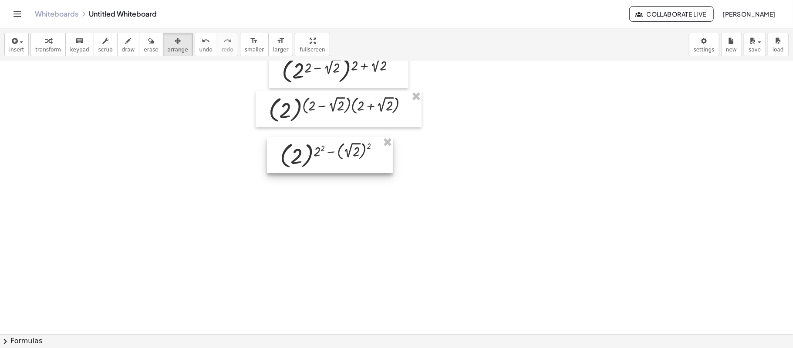
drag, startPoint x: 366, startPoint y: 216, endPoint x: 361, endPoint y: 171, distance: 45.6
click at [361, 171] on div at bounding box center [330, 155] width 126 height 36
click at [39, 50] on span "transform" at bounding box center [48, 50] width 26 height 6
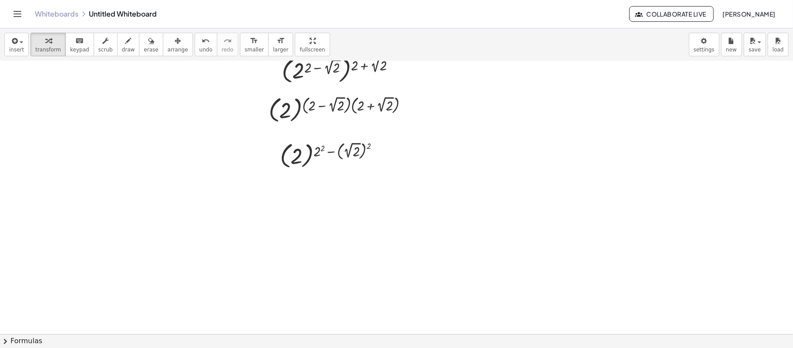
drag, startPoint x: 293, startPoint y: 218, endPoint x: 296, endPoint y: 221, distance: 4.6
click at [293, 218] on div at bounding box center [396, 159] width 793 height 545
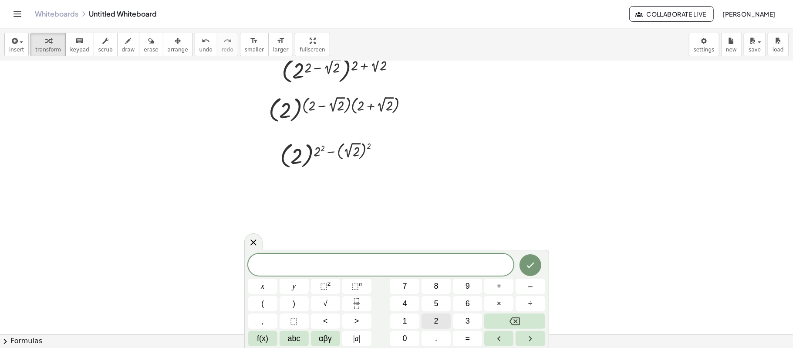
click at [429, 319] on button "2" at bounding box center [436, 320] width 29 height 15
click at [518, 316] on icon "Backspace" at bounding box center [515, 321] width 10 height 10
click at [265, 302] on button "(" at bounding box center [262, 303] width 29 height 15
click at [433, 320] on button "2" at bounding box center [436, 320] width 29 height 15
click at [305, 304] on button ")" at bounding box center [294, 303] width 29 height 15
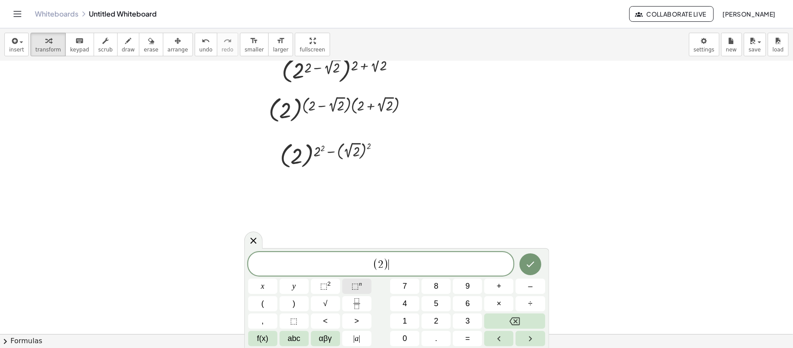
click at [352, 288] on span "⬚" at bounding box center [355, 285] width 7 height 9
click at [405, 302] on span "4" at bounding box center [405, 304] width 4 height 12
click at [522, 288] on button "–" at bounding box center [530, 285] width 29 height 15
click at [446, 319] on button "2" at bounding box center [436, 320] width 29 height 15
click at [532, 267] on icon "Done" at bounding box center [530, 263] width 10 height 10
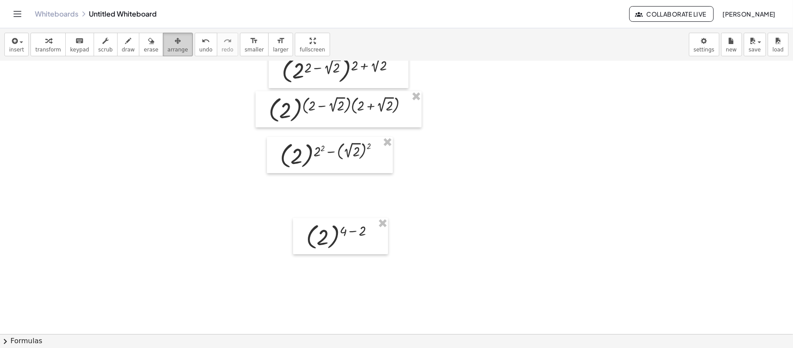
click at [168, 48] on span "arrange" at bounding box center [178, 50] width 20 height 6
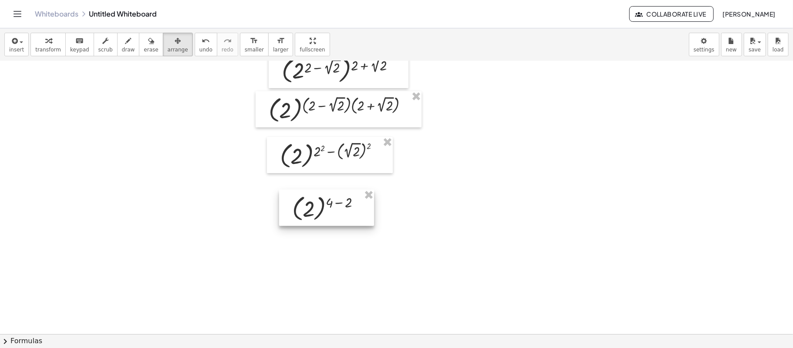
drag, startPoint x: 358, startPoint y: 244, endPoint x: 344, endPoint y: 216, distance: 31.6
click at [344, 216] on div at bounding box center [326, 208] width 95 height 36
click at [431, 220] on div at bounding box center [396, 159] width 793 height 545
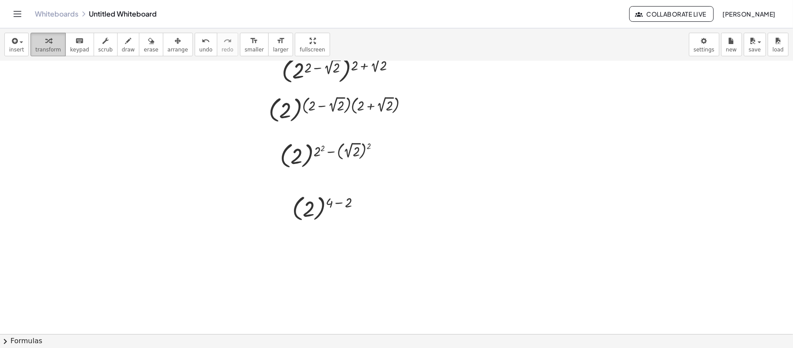
click at [53, 49] on span "transform" at bounding box center [48, 50] width 26 height 6
click at [293, 266] on div at bounding box center [396, 159] width 793 height 545
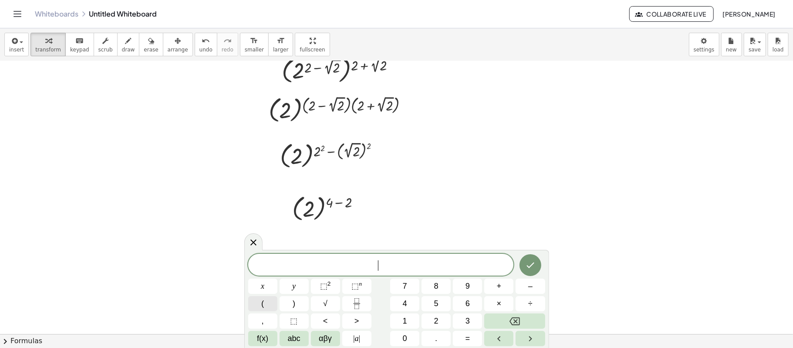
click at [272, 304] on button "(" at bounding box center [262, 303] width 29 height 15
click at [430, 315] on button "2" at bounding box center [436, 320] width 29 height 15
click at [292, 301] on button ")" at bounding box center [294, 303] width 29 height 15
click at [440, 322] on button "2" at bounding box center [436, 320] width 29 height 15
click at [506, 324] on button "Backspace" at bounding box center [515, 320] width 61 height 15
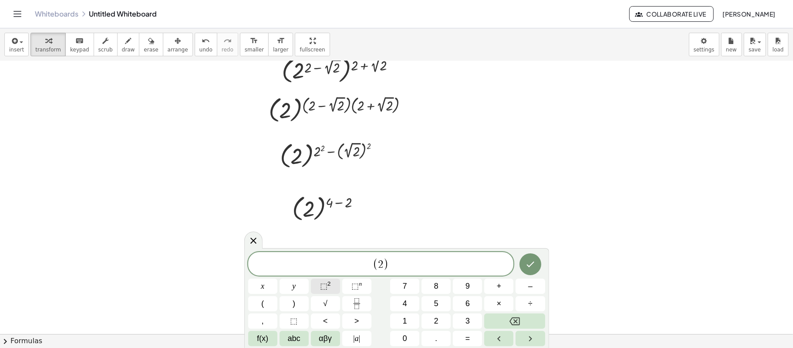
click at [331, 282] on button "⬚ 2" at bounding box center [325, 285] width 29 height 15
click at [532, 266] on icon "Done" at bounding box center [530, 263] width 10 height 10
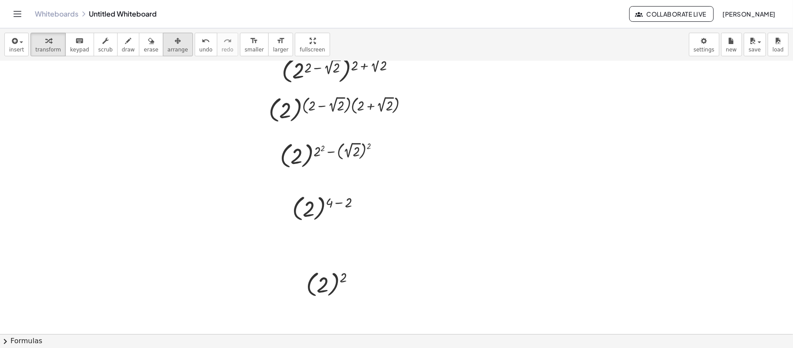
click at [168, 44] on div "button" at bounding box center [178, 40] width 20 height 10
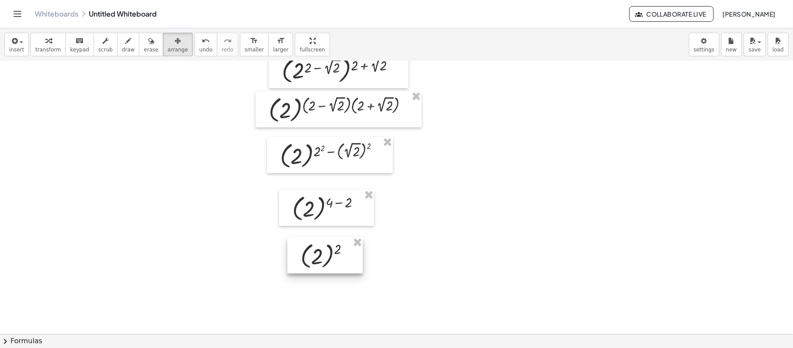
drag, startPoint x: 354, startPoint y: 295, endPoint x: 349, endPoint y: 267, distance: 28.9
click at [349, 267] on div at bounding box center [325, 255] width 75 height 36
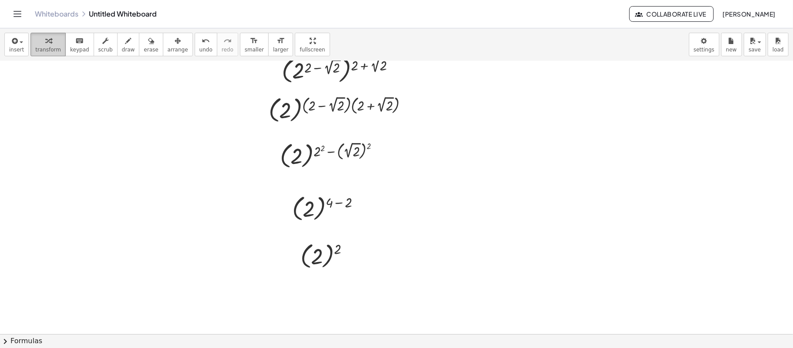
click at [58, 47] on button "transform" at bounding box center [47, 45] width 35 height 24
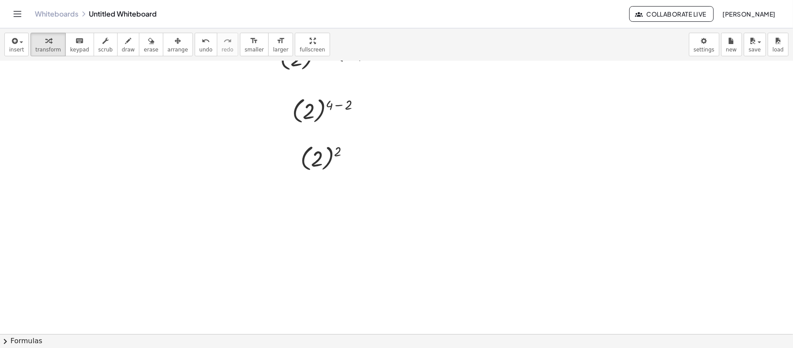
scroll to position [272, 0]
click at [310, 229] on div at bounding box center [396, 197] width 793 height 817
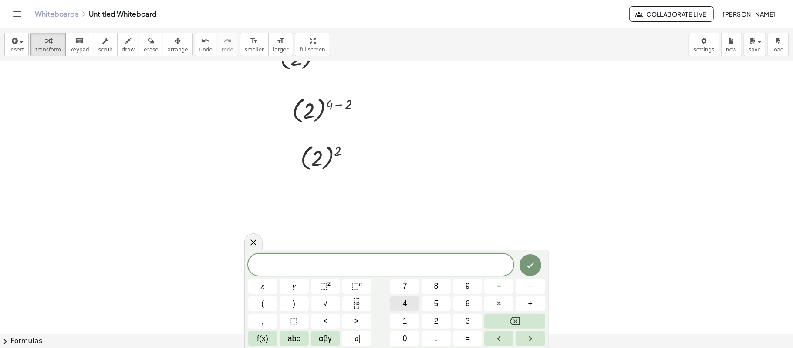
click at [399, 303] on button "4" at bounding box center [404, 303] width 29 height 15
click at [419, 210] on div at bounding box center [396, 197] width 793 height 817
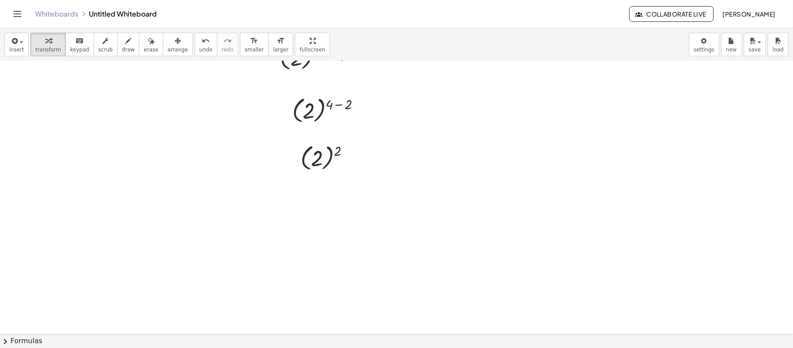
click at [335, 222] on div at bounding box center [396, 197] width 793 height 817
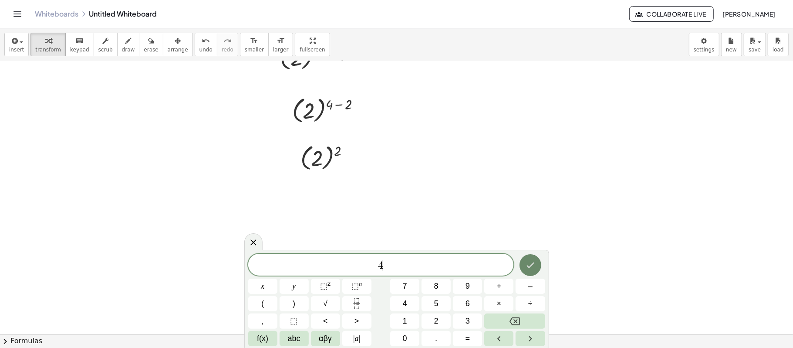
click at [520, 270] on button "Done" at bounding box center [531, 265] width 22 height 22
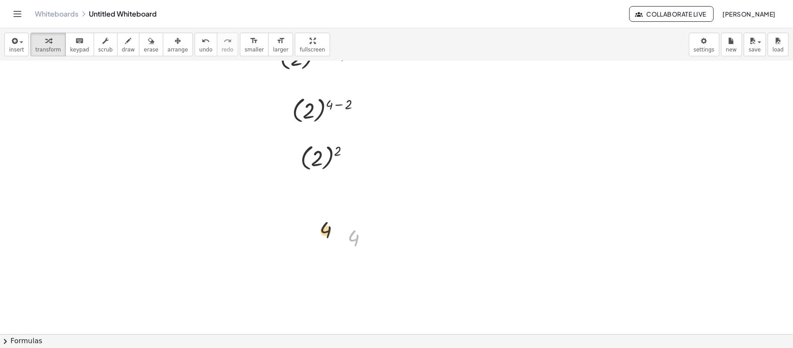
drag, startPoint x: 353, startPoint y: 241, endPoint x: 297, endPoint y: 220, distance: 59.6
click at [200, 47] on span "undo" at bounding box center [206, 50] width 13 height 6
click at [329, 157] on div at bounding box center [328, 157] width 64 height 32
click at [322, 187] on div at bounding box center [328, 187] width 64 height 29
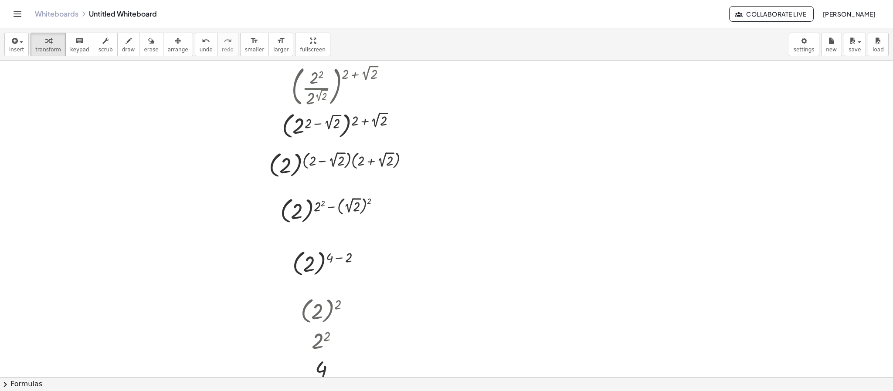
scroll to position [131, 0]
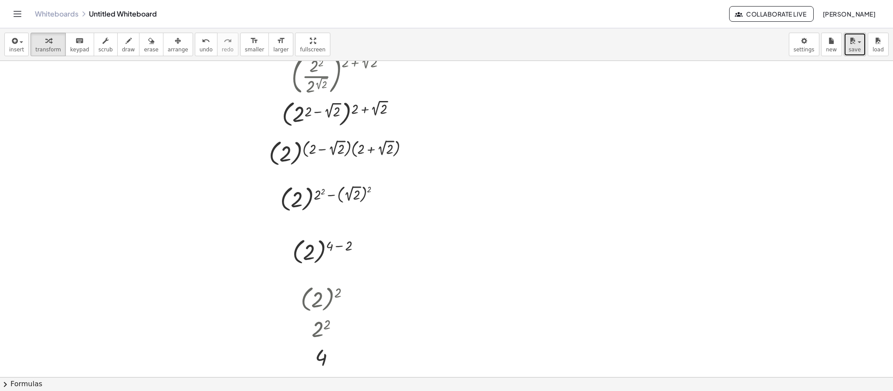
click at [848, 41] on icon "button" at bounding box center [852, 41] width 8 height 10
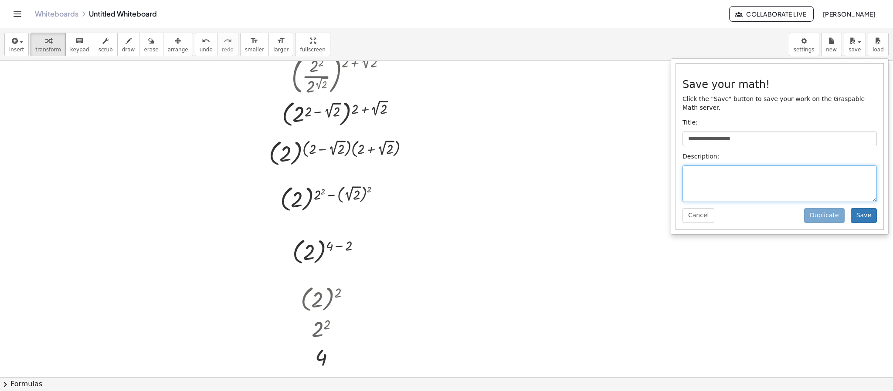
click at [713, 178] on textarea at bounding box center [779, 184] width 194 height 37
type textarea "*****"
click at [870, 219] on button "Save" at bounding box center [863, 215] width 26 height 15
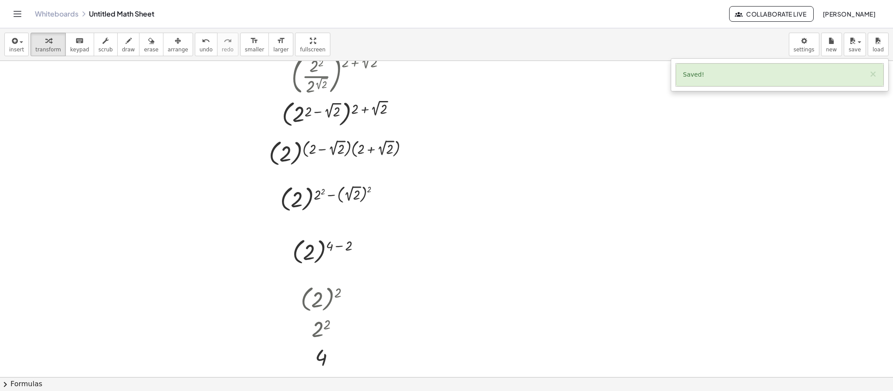
click at [706, 145] on div at bounding box center [446, 338] width 893 height 817
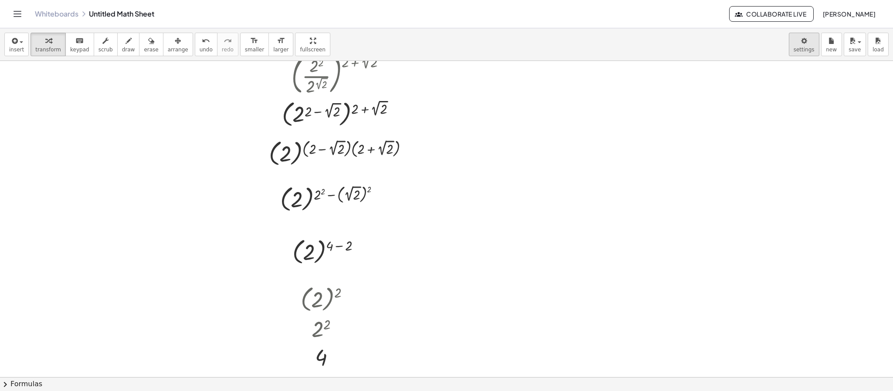
click at [802, 38] on body "Graspable Math Activities Whiteboards Classes Account v1.30.1 | Privacy policy …" at bounding box center [446, 195] width 893 height 391
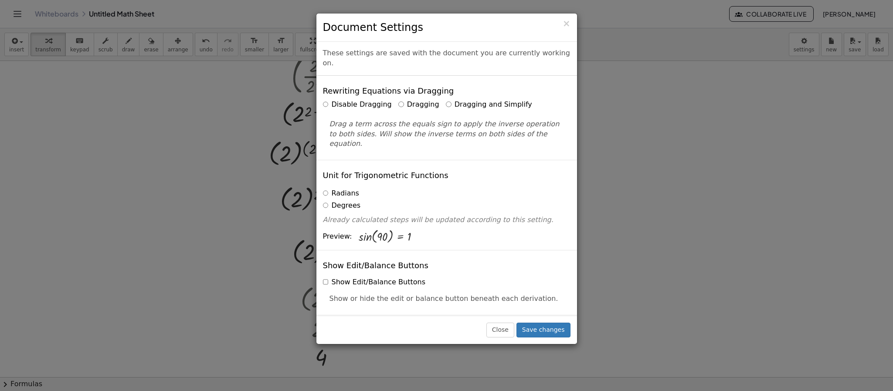
scroll to position [65, 0]
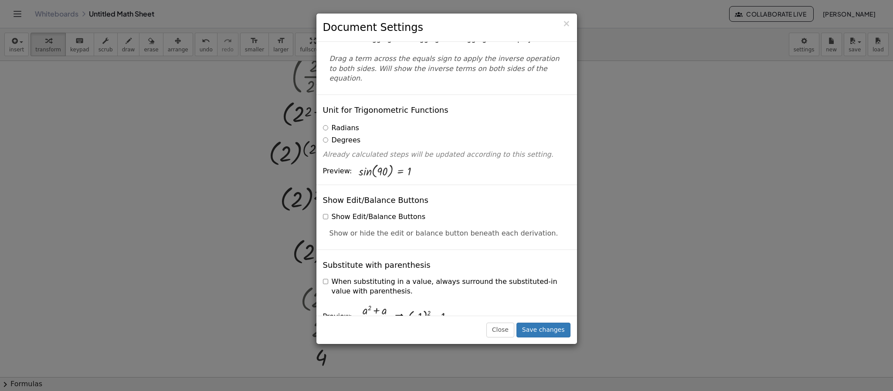
click at [681, 203] on div "× Document Settings These settings are saved with the document you are currentl…" at bounding box center [446, 195] width 893 height 391
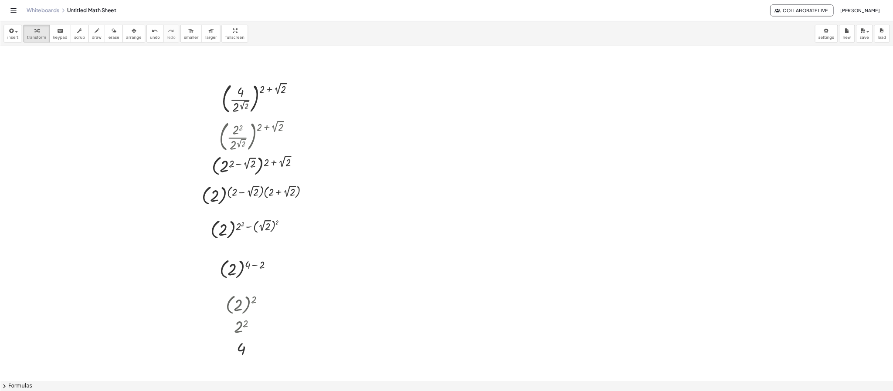
scroll to position [0, 0]
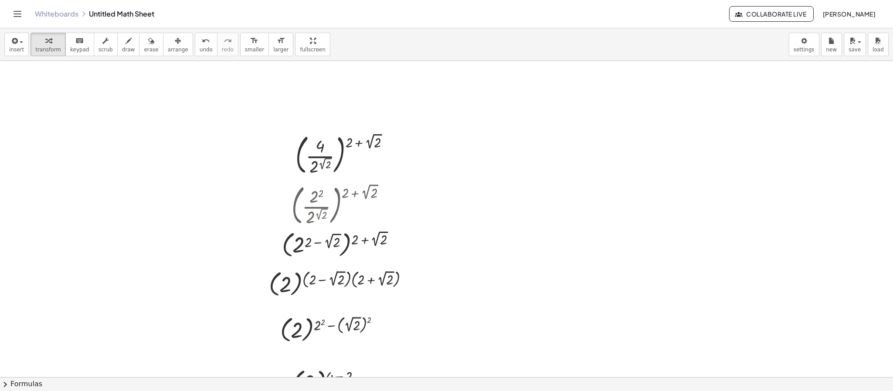
drag, startPoint x: 16, startPoint y: 25, endPoint x: 14, endPoint y: 20, distance: 5.0
click at [16, 25] on div "Whiteboards Untitled Math Sheet Collaborate Live Josef Baque" at bounding box center [446, 14] width 872 height 28
click at [14, 16] on icon "Toggle navigation" at bounding box center [17, 14] width 10 height 10
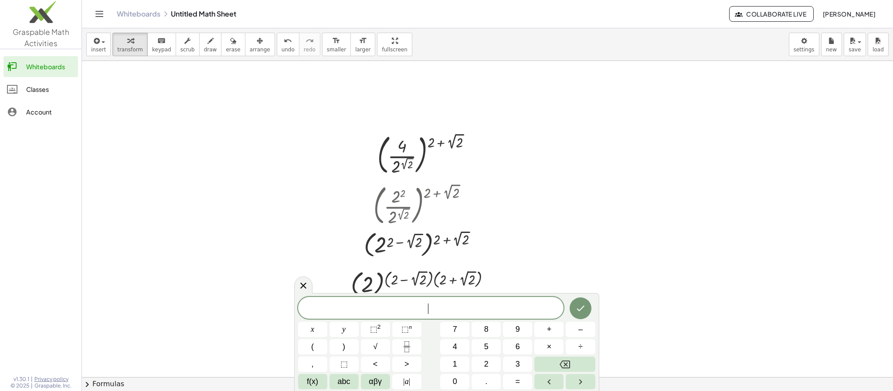
scroll to position [131, 0]
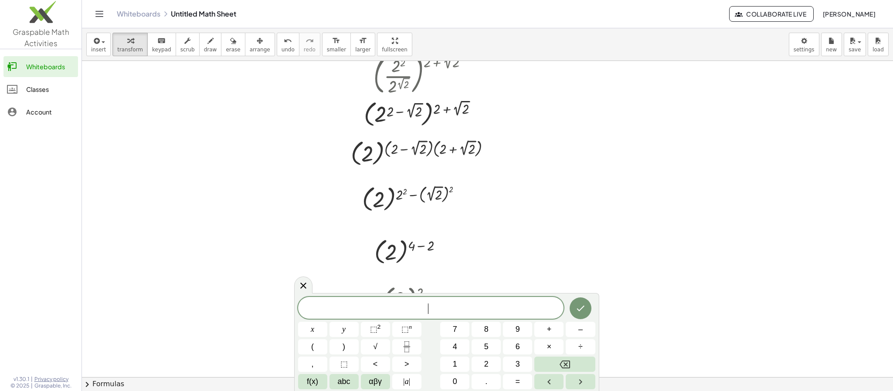
click at [664, 256] on div at bounding box center [487, 338] width 811 height 817
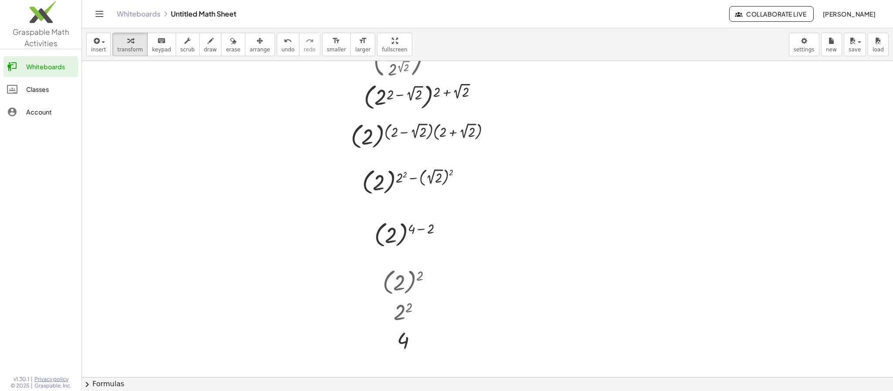
scroll to position [65, 0]
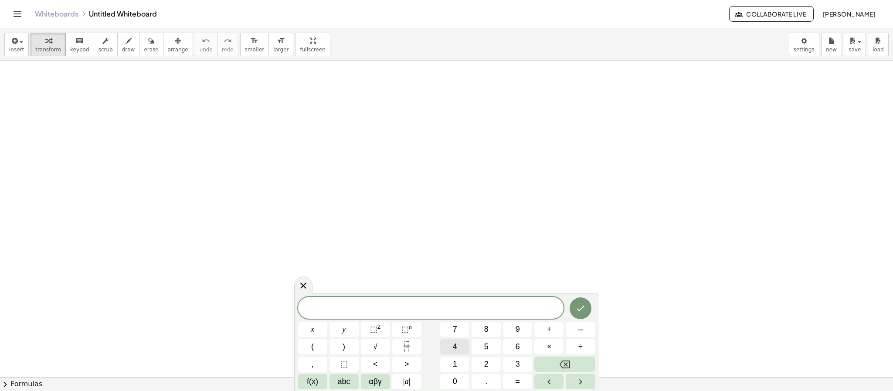
click at [442, 346] on button "4" at bounding box center [454, 346] width 29 height 15
click at [470, 347] on div "****** 4 ​ x y ⬚ 2 ⬚ n 7 8 9 + – ( ) √ 4 5 6 × ÷ , ⬚ < > 1 2 3 f(x) abc αβγ | a…" at bounding box center [446, 343] width 297 height 92
click at [470, 347] on div "****** 4 x y ⬚ 2 ⬚ n 7 8 9 + – ( ) √ 4 5 6 × ÷ , ⬚ < > 1 2 3 f(x) abc αβγ | a |…" at bounding box center [446, 343] width 297 height 92
click at [582, 310] on icon "Done" at bounding box center [580, 308] width 10 height 10
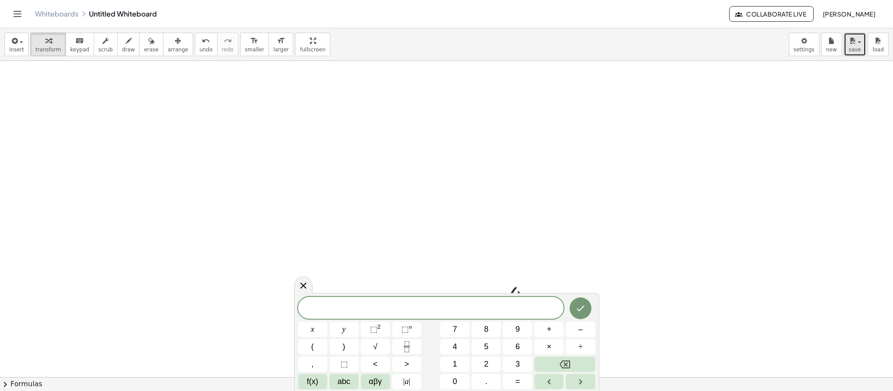
click at [856, 54] on button "save" at bounding box center [855, 45] width 22 height 24
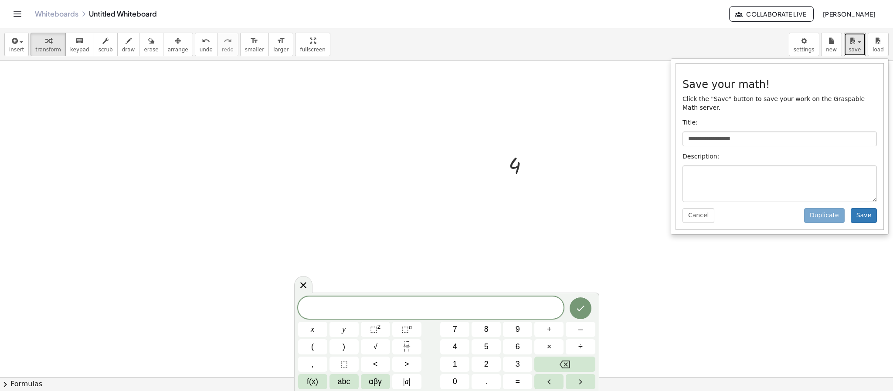
scroll to position [131, 0]
click at [866, 217] on button "Save" at bounding box center [863, 215] width 26 height 15
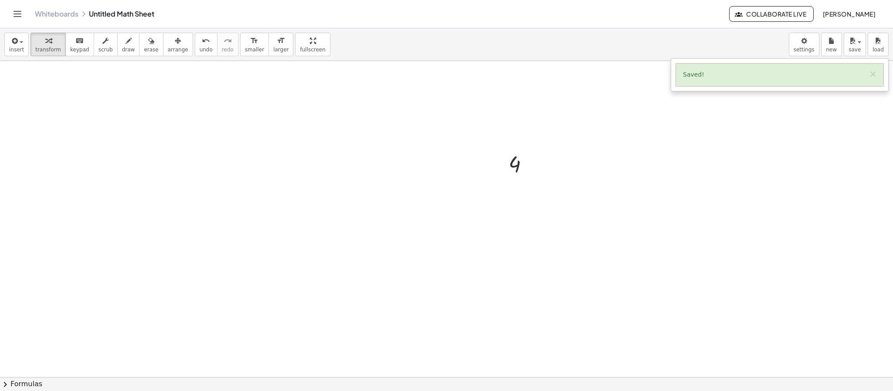
click at [656, 164] on div at bounding box center [446, 274] width 893 height 688
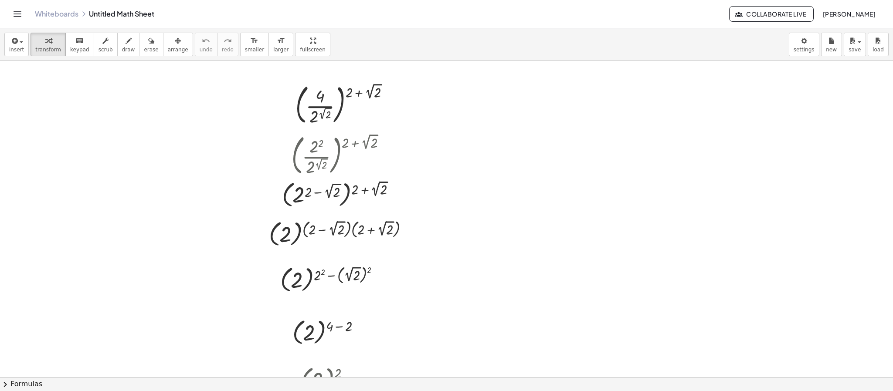
scroll to position [65, 0]
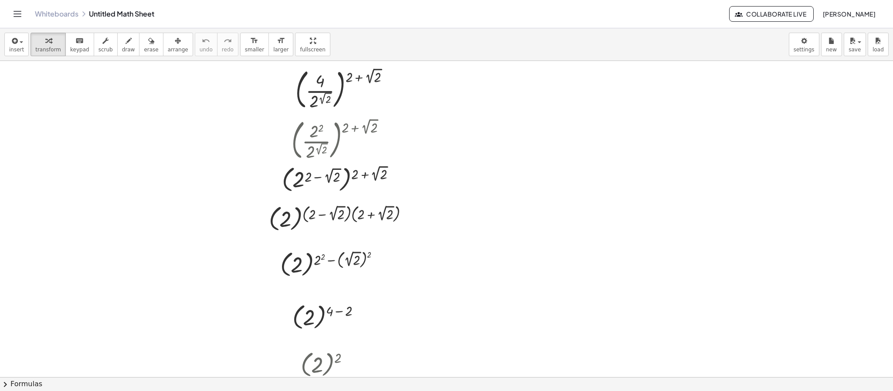
click at [484, 175] on div at bounding box center [446, 340] width 893 height 688
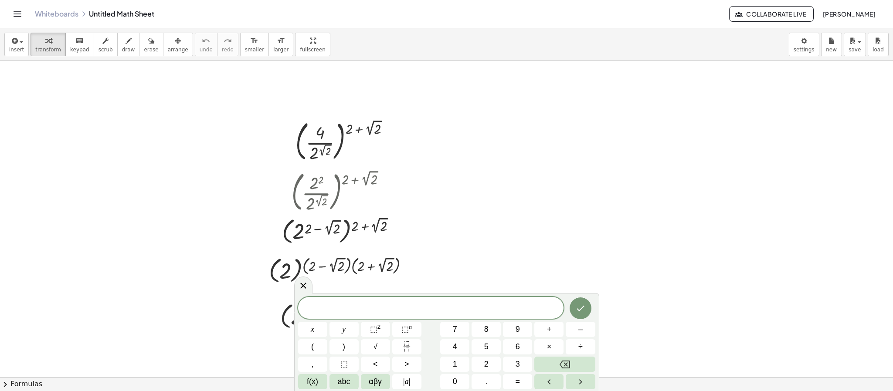
scroll to position [0, 0]
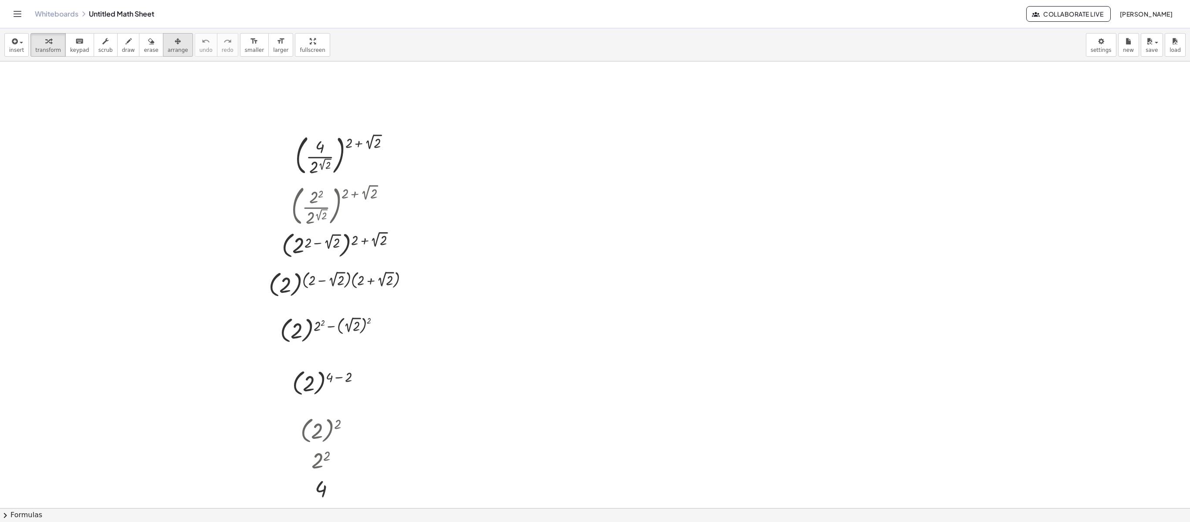
click at [163, 48] on button "arrange" at bounding box center [178, 45] width 30 height 24
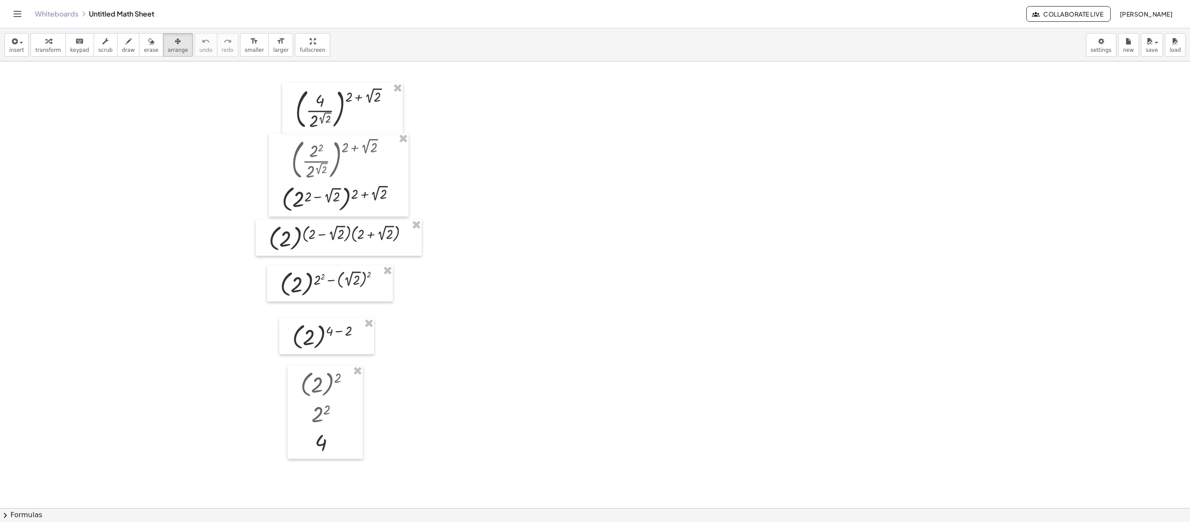
scroll to position [44, 0]
